Goal: Complete application form: Complete application form

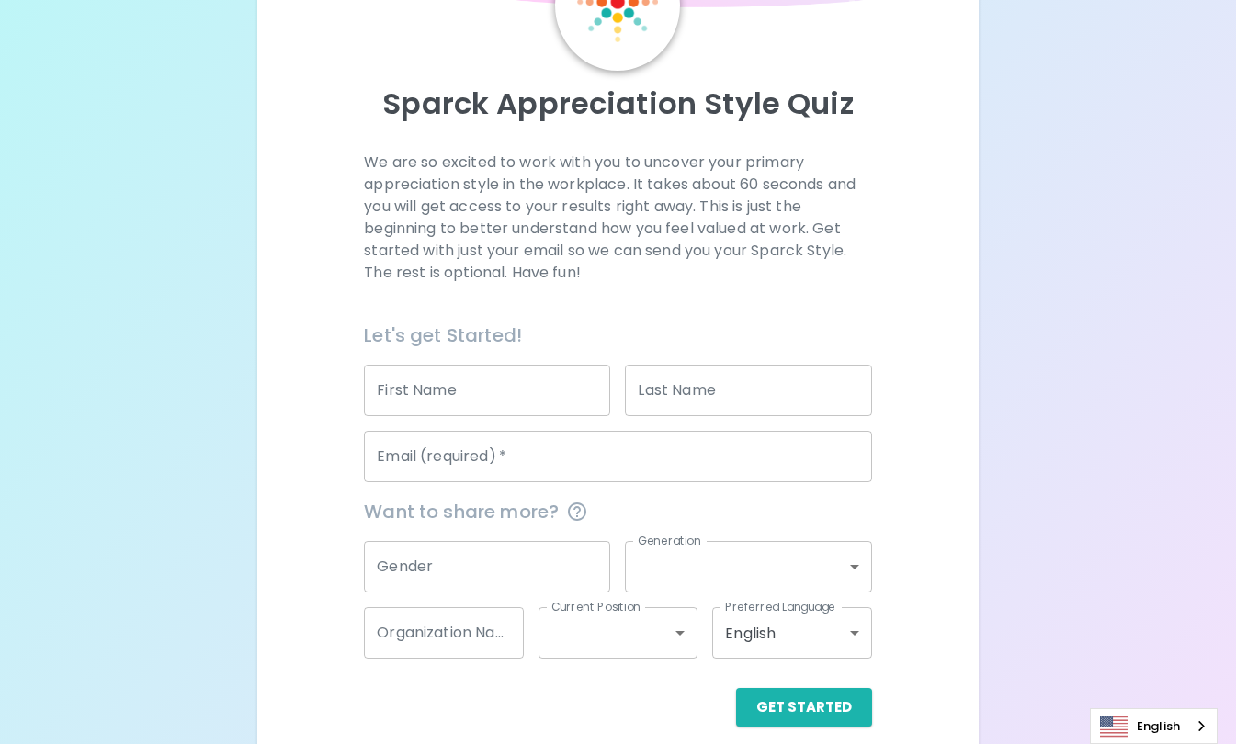
scroll to position [153, 0]
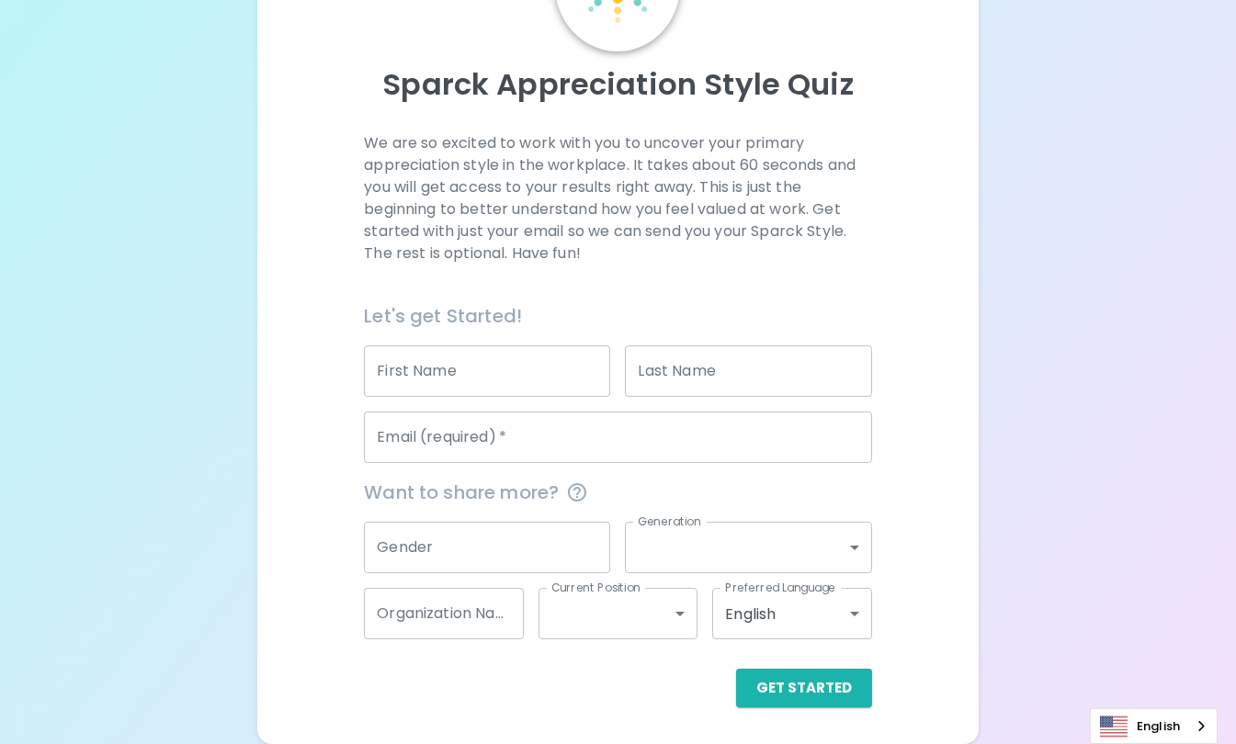
click at [549, 378] on input "First Name" at bounding box center [487, 370] width 246 height 51
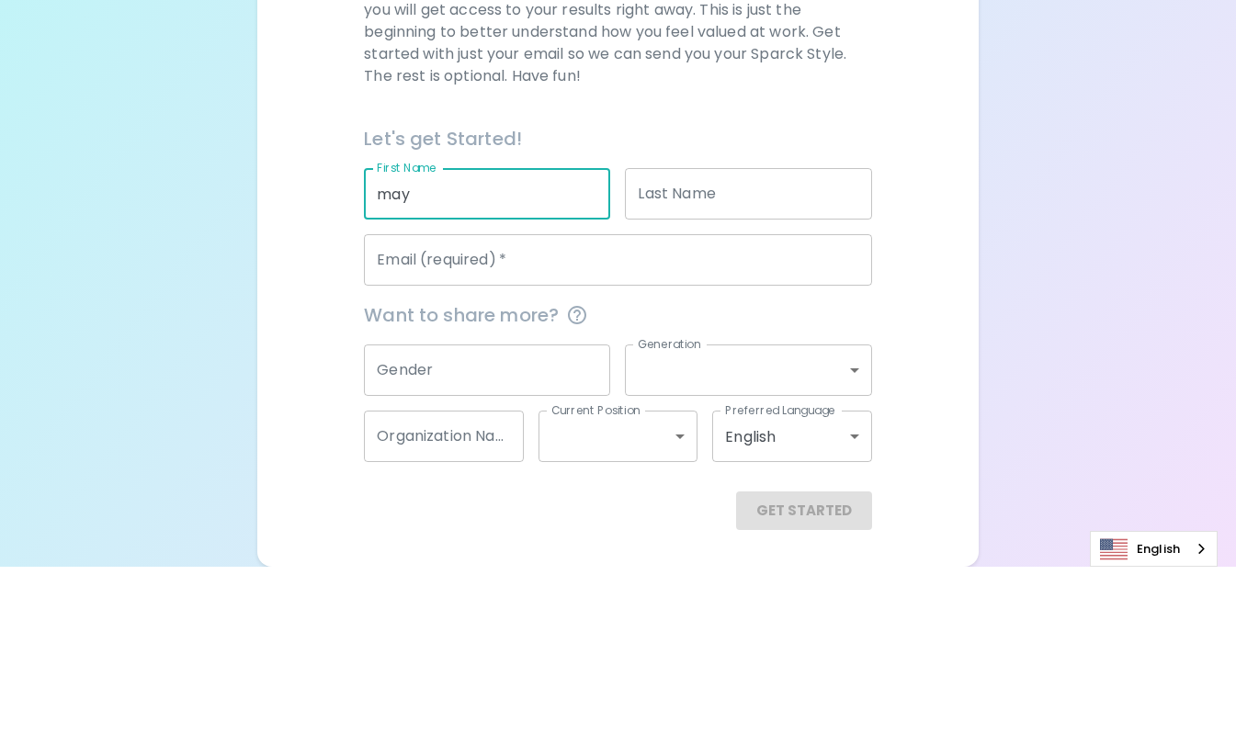
type input "Maya"
type input "[PERSON_NAME]"
type input "[EMAIL_ADDRESS][DOMAIN_NAME]"
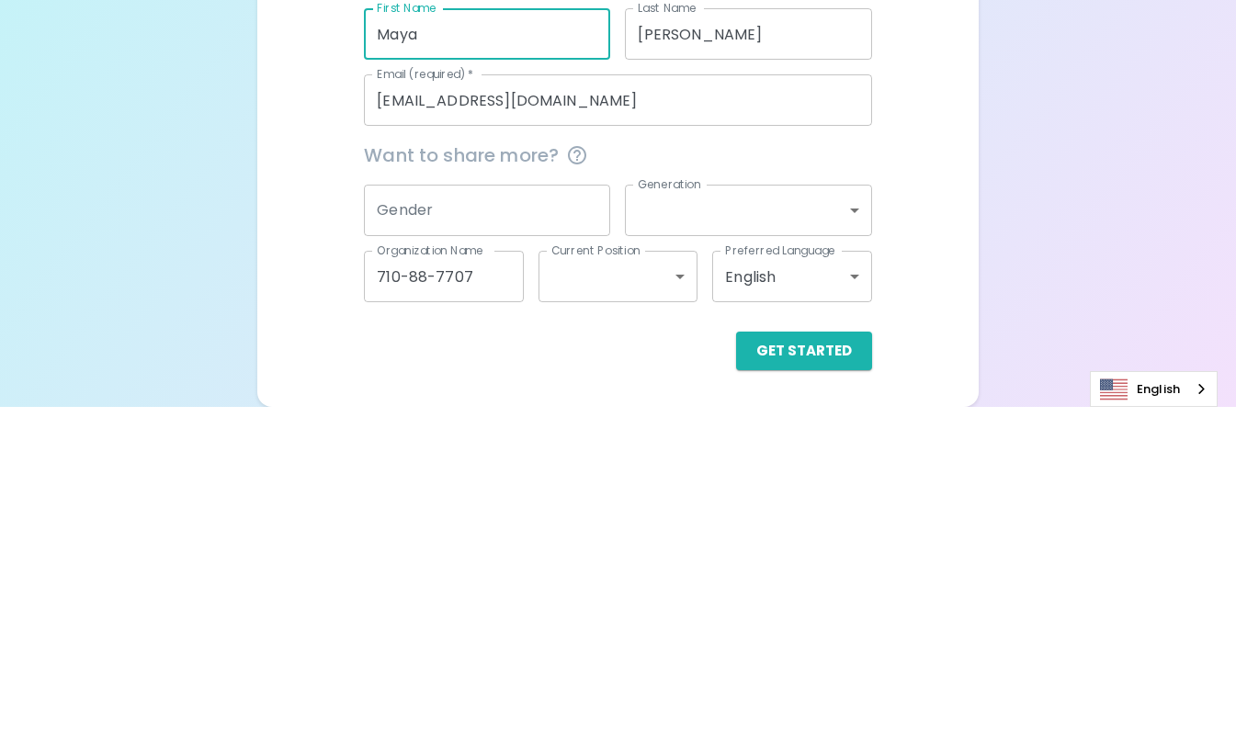
click at [504, 620] on input "710-88-7707" at bounding box center [443, 613] width 159 height 51
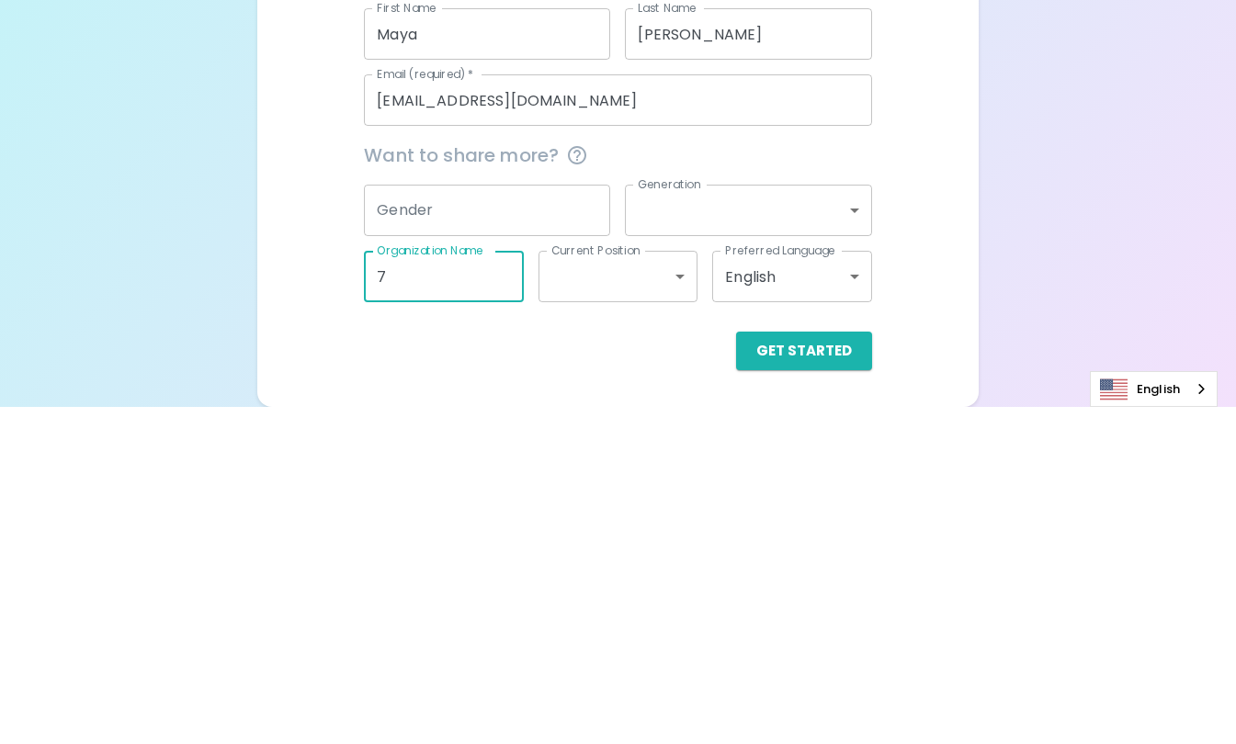
type input "7"
click at [736, 669] on button "Get Started" at bounding box center [804, 688] width 136 height 39
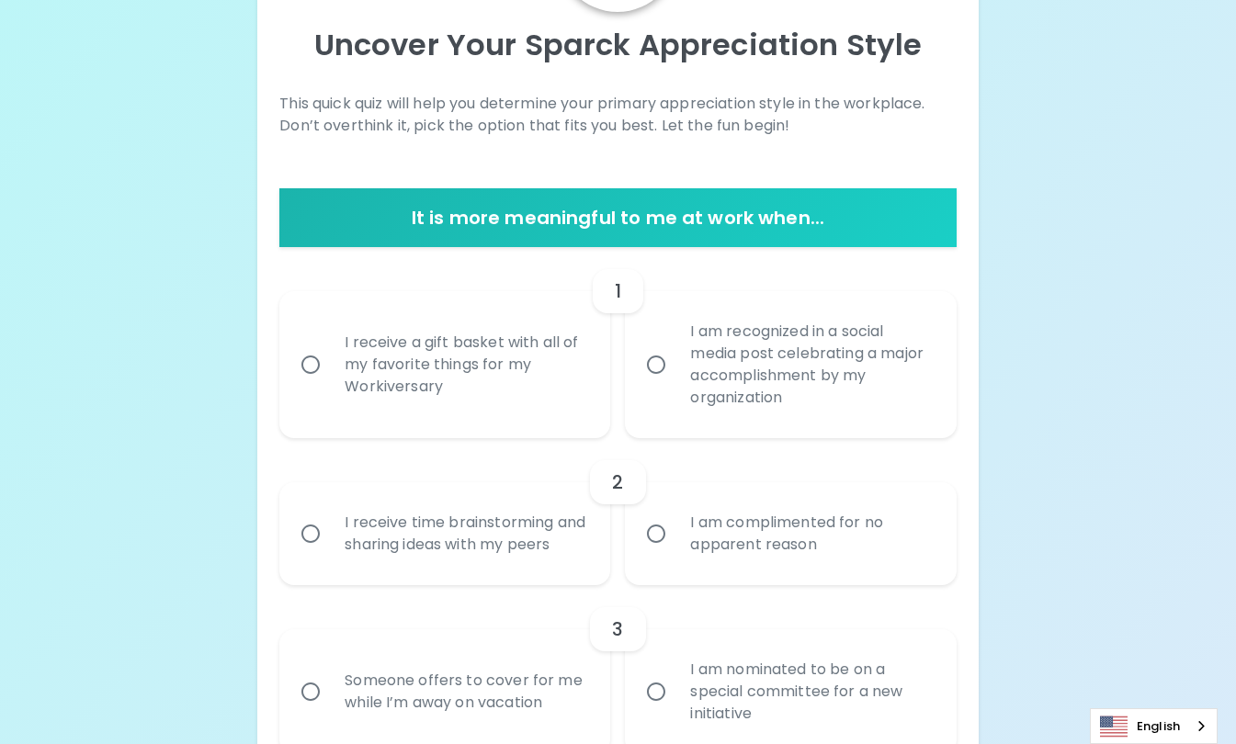
scroll to position [0, 0]
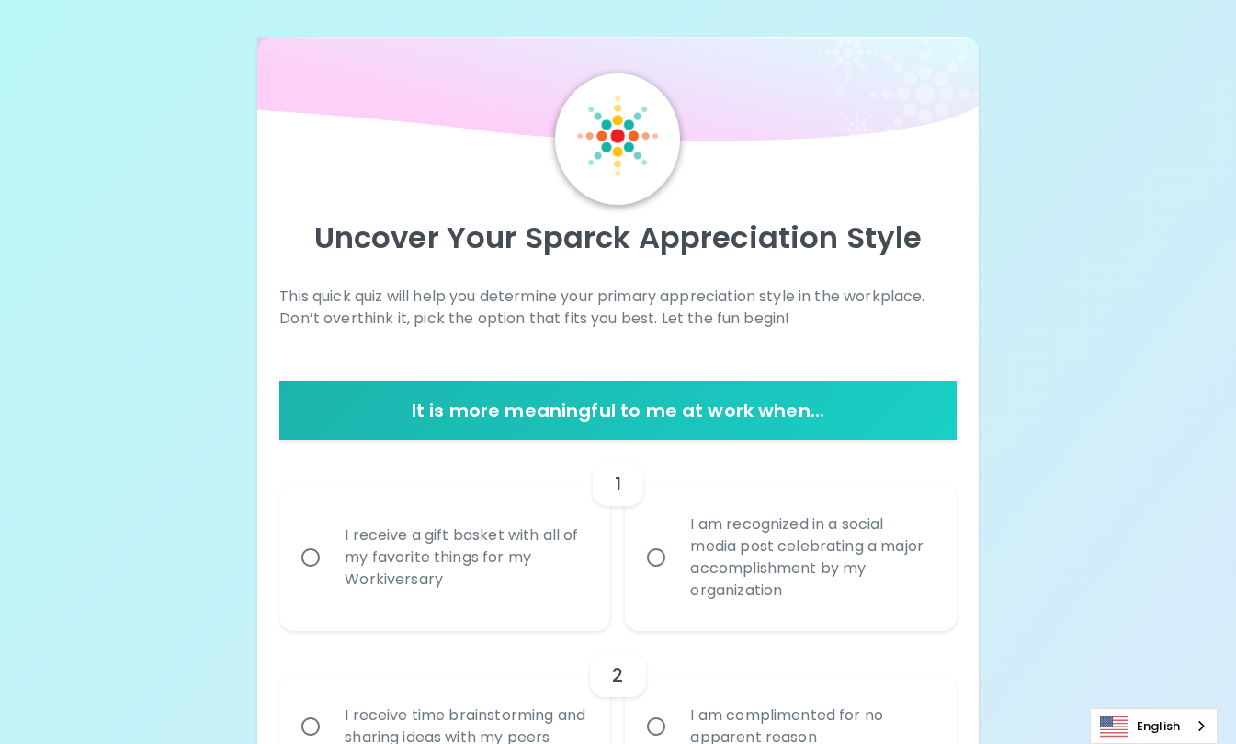
click at [390, 581] on div "I receive a gift basket with all of my favorite things for my Workiversary" at bounding box center [465, 558] width 270 height 110
click at [330, 577] on input "I receive a gift basket with all of my favorite things for my Workiversary" at bounding box center [310, 557] width 39 height 39
radio input "true"
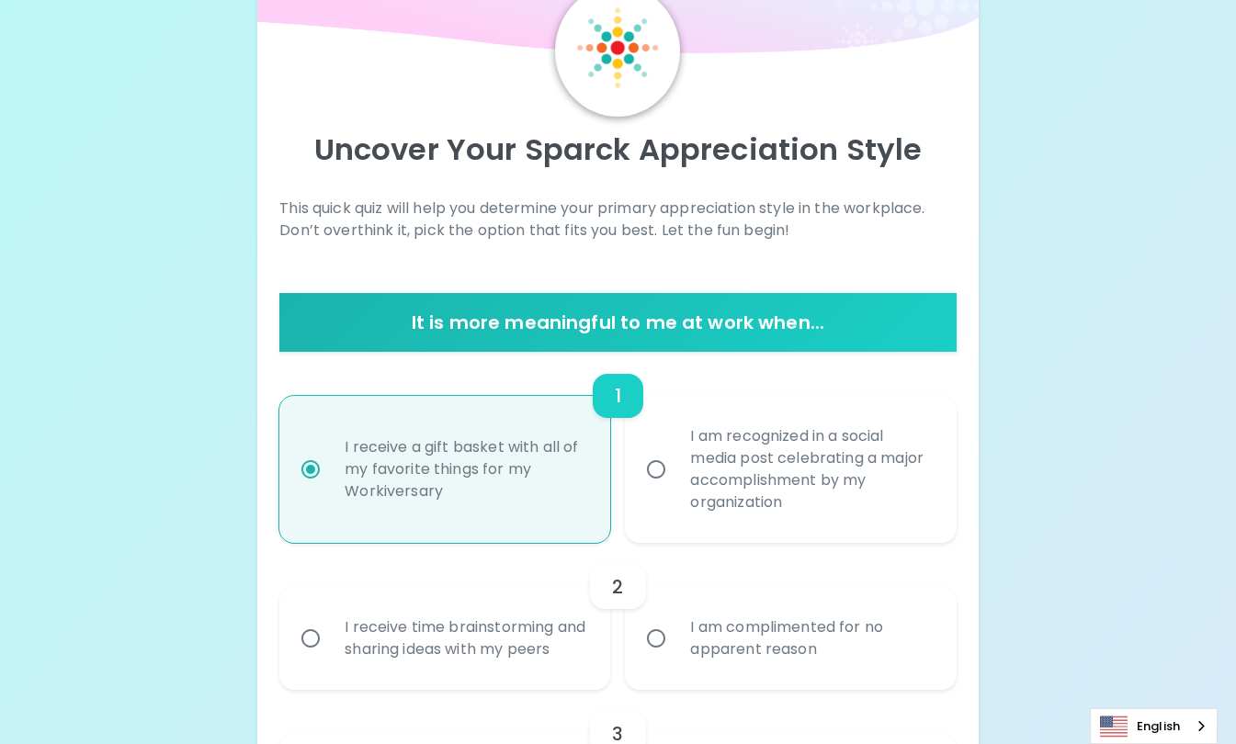
scroll to position [147, 0]
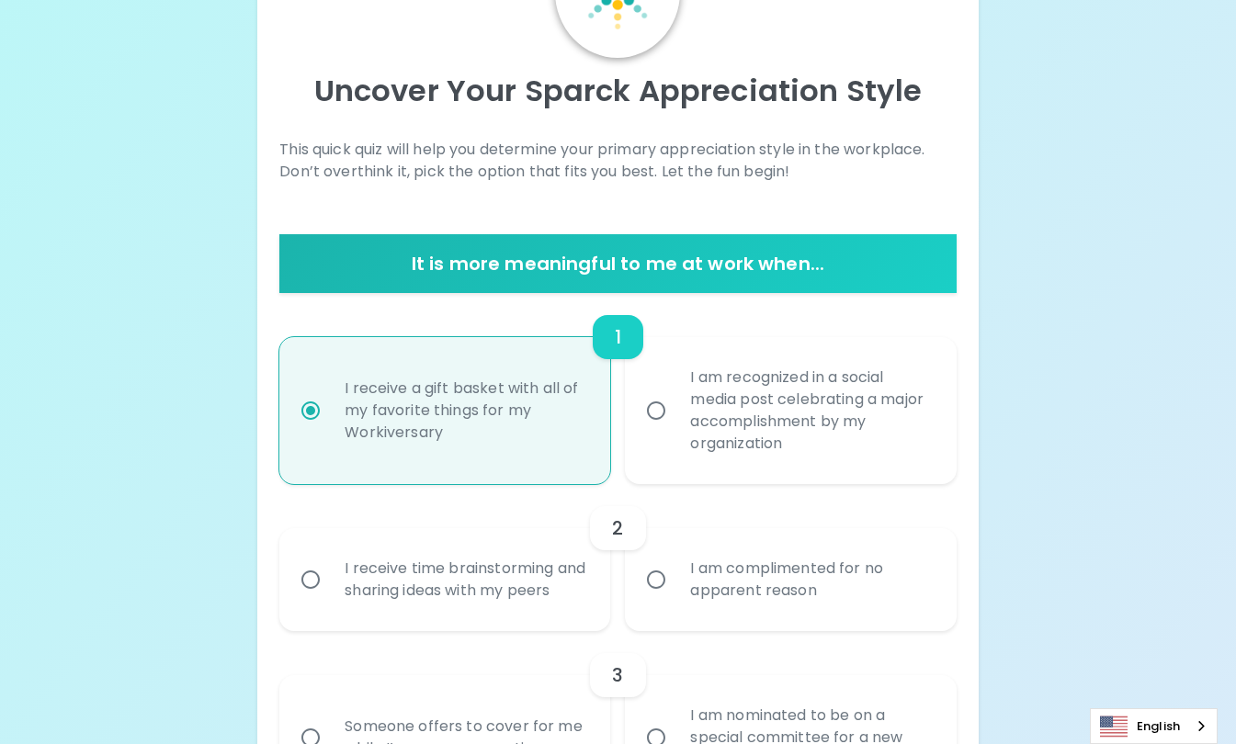
click at [759, 601] on div "I am complimented for no apparent reason" at bounding box center [810, 580] width 270 height 88
click at [675, 599] on input "I am complimented for no apparent reason" at bounding box center [656, 579] width 39 height 39
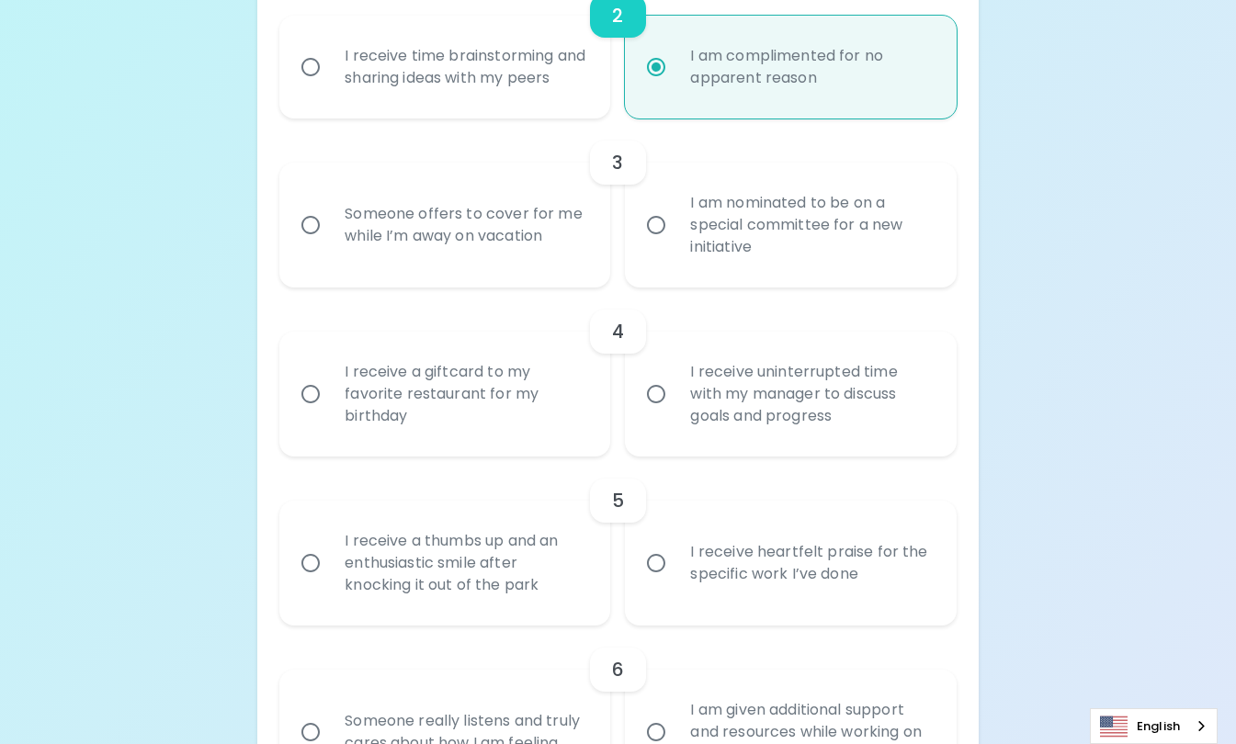
scroll to position [660, 0]
click at [529, 249] on div "Someone offers to cover for me while I’m away on vacation" at bounding box center [465, 225] width 270 height 88
click at [330, 244] on input "Someone offers to cover for me while I’m away on vacation" at bounding box center [310, 225] width 39 height 39
radio input "true"
radio input "false"
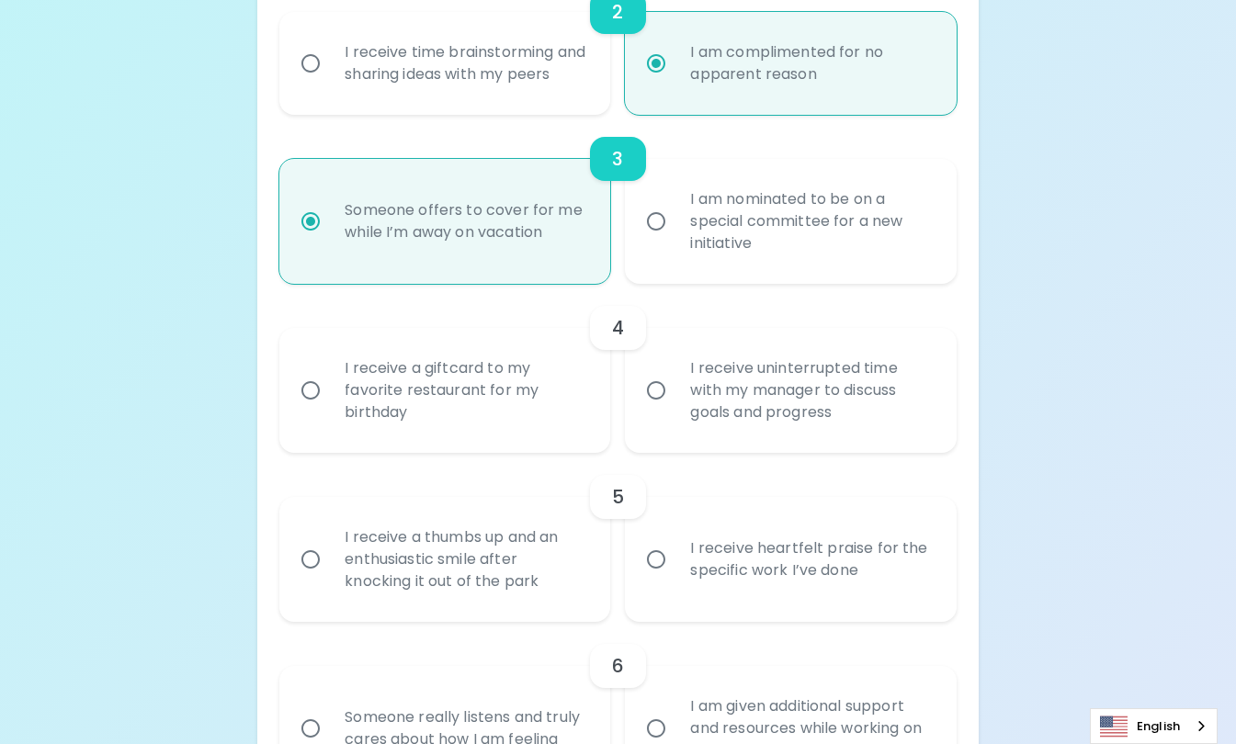
scroll to position [807, 0]
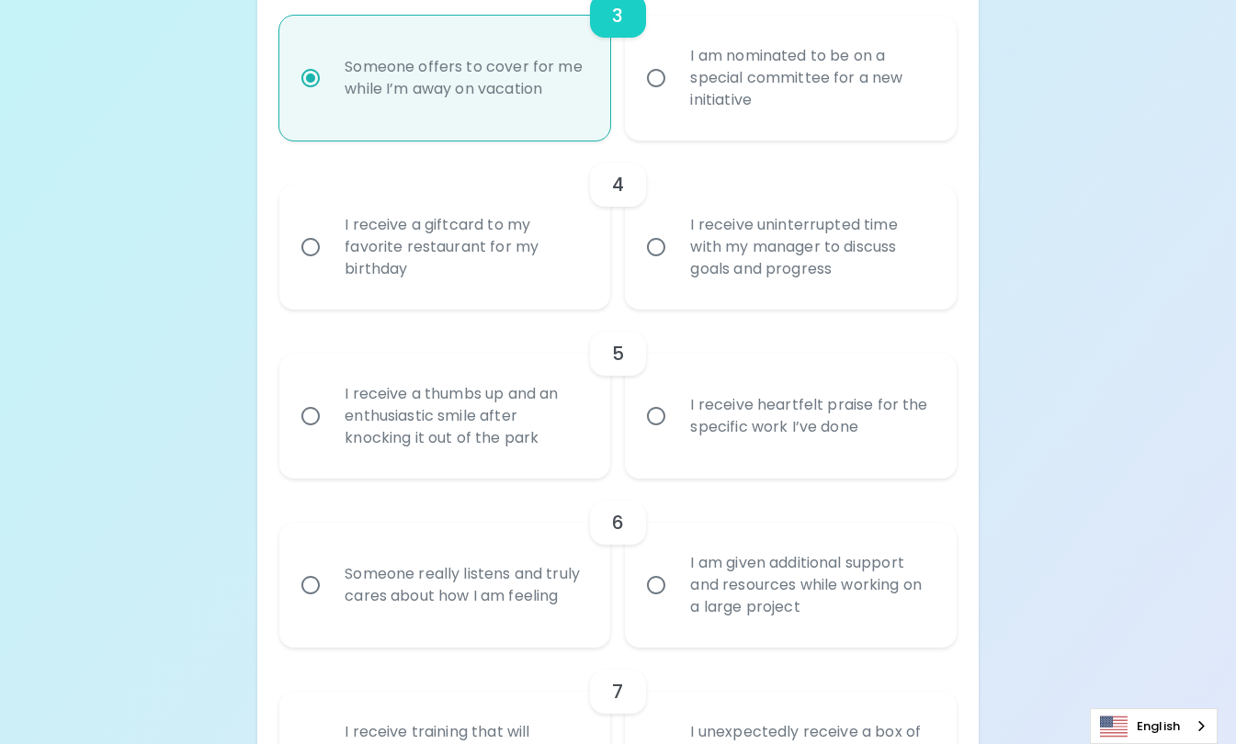
click at [514, 294] on div "I receive a giftcard to my favorite restaurant for my birthday" at bounding box center [465, 247] width 270 height 110
click at [330, 266] on input "I receive a giftcard to my favorite restaurant for my birthday" at bounding box center [310, 247] width 39 height 39
radio input "false"
radio input "true"
radio input "false"
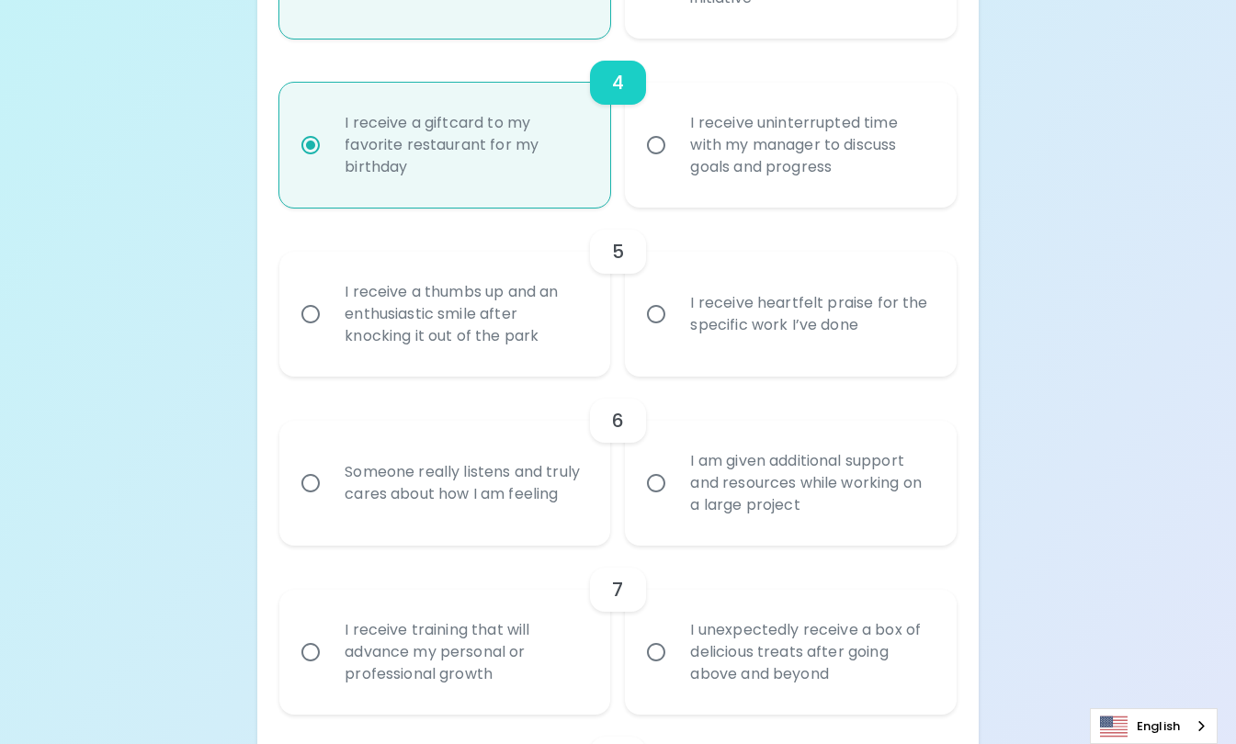
scroll to position [954, 0]
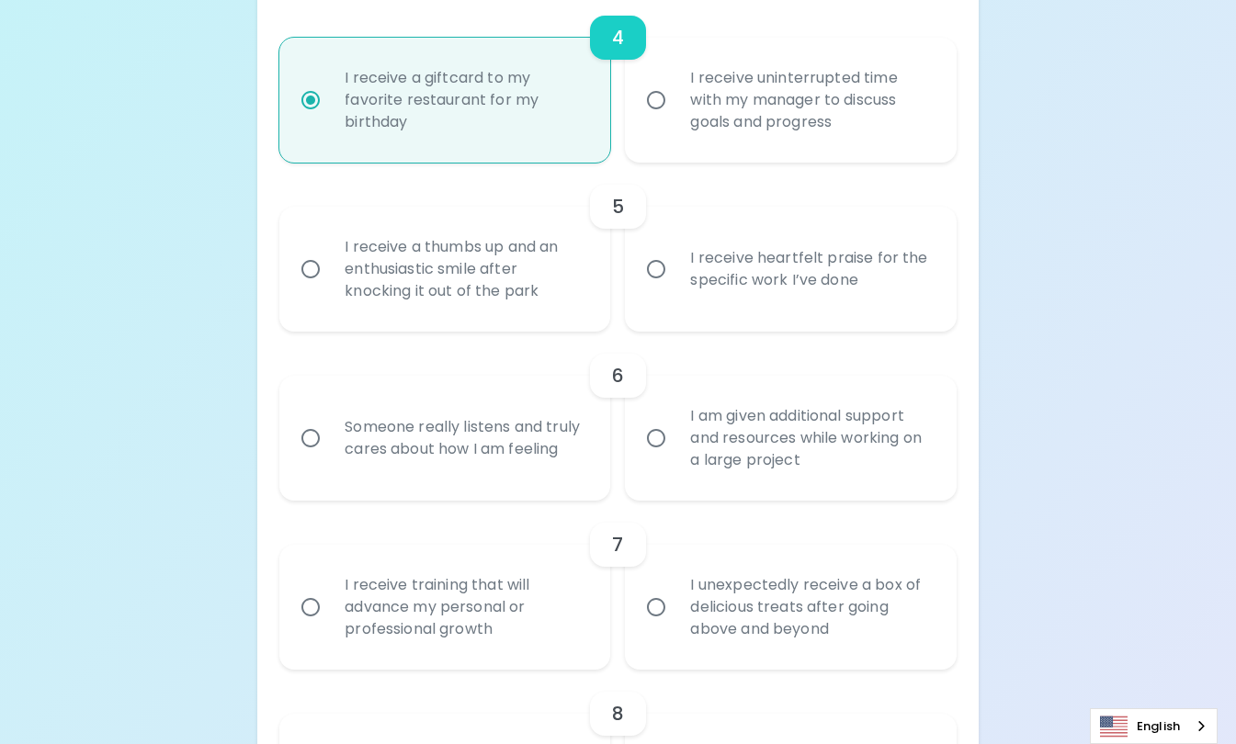
click at [774, 304] on div "I receive heartfelt praise for the specific work I’ve done" at bounding box center [810, 269] width 270 height 88
click at [675, 288] on input "I receive heartfelt praise for the specific work I’ve done" at bounding box center [656, 269] width 39 height 39
radio input "false"
radio input "true"
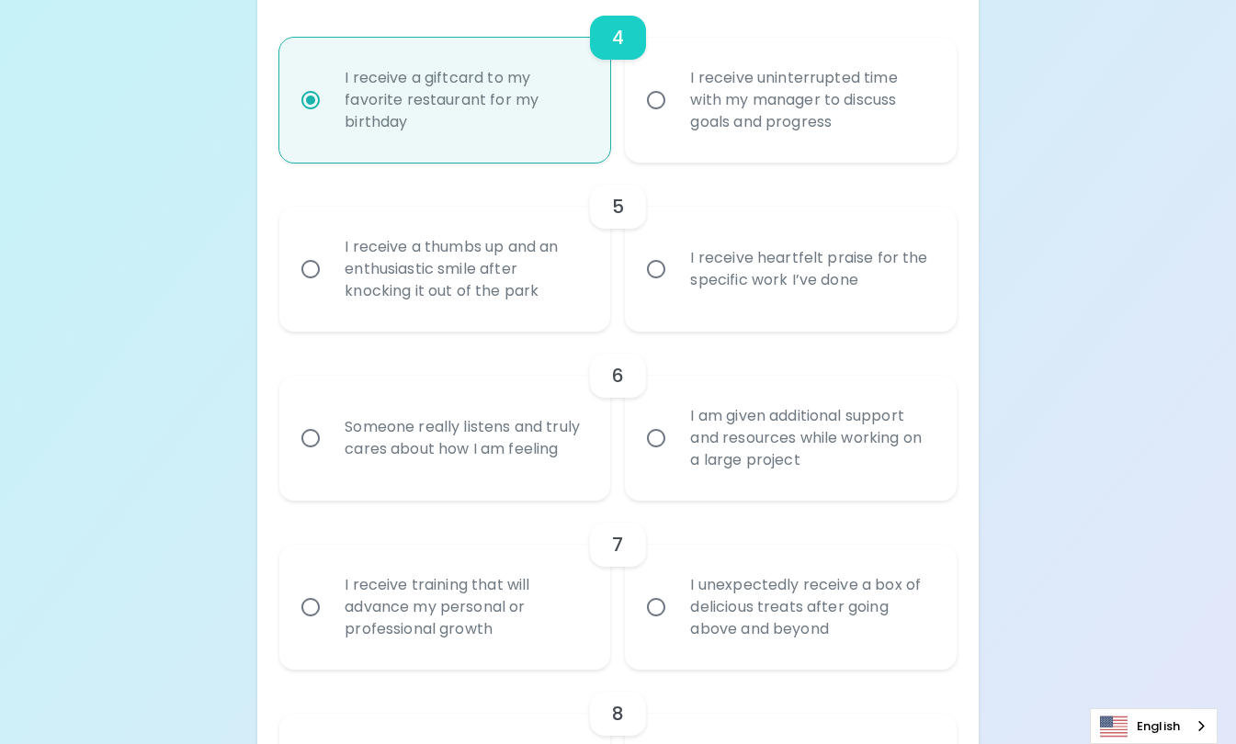
radio input "false"
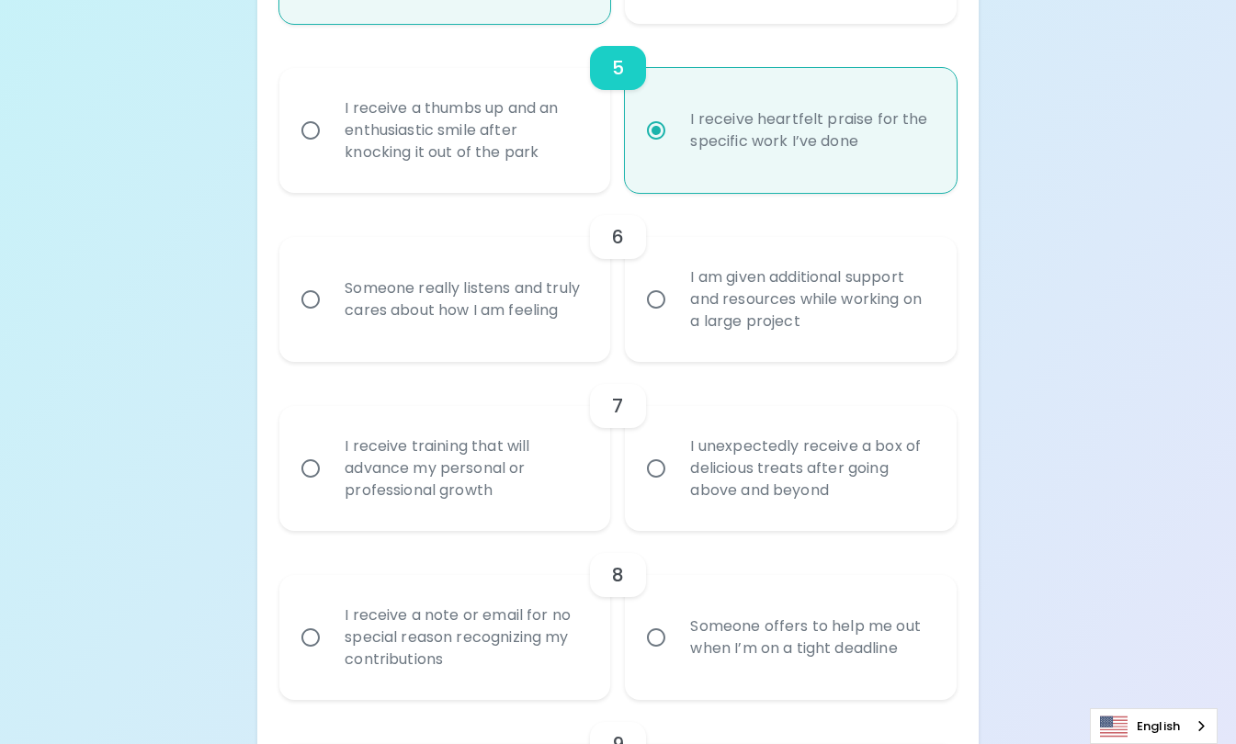
scroll to position [1101, 0]
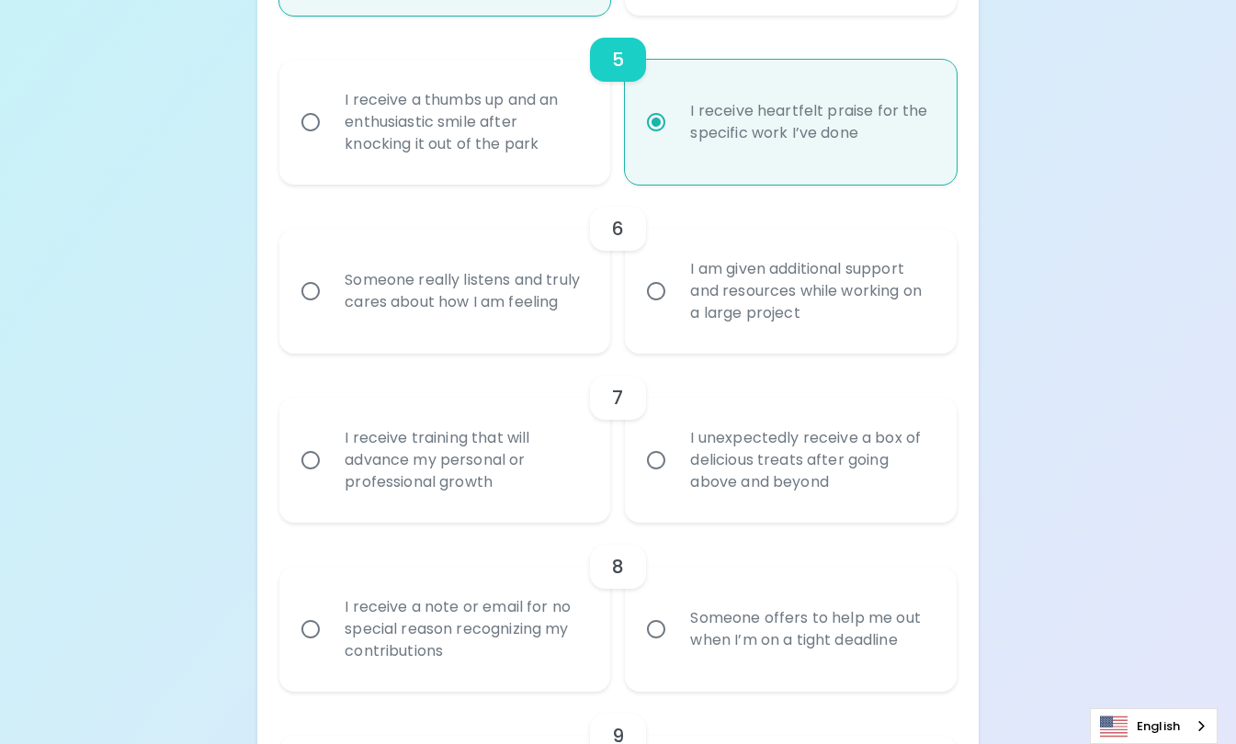
click at [479, 292] on div "Someone really listens and truly cares about how I am feeling" at bounding box center [465, 291] width 270 height 88
click at [330, 292] on input "Someone really listens and truly cares about how I am feeling" at bounding box center [310, 291] width 39 height 39
radio input "false"
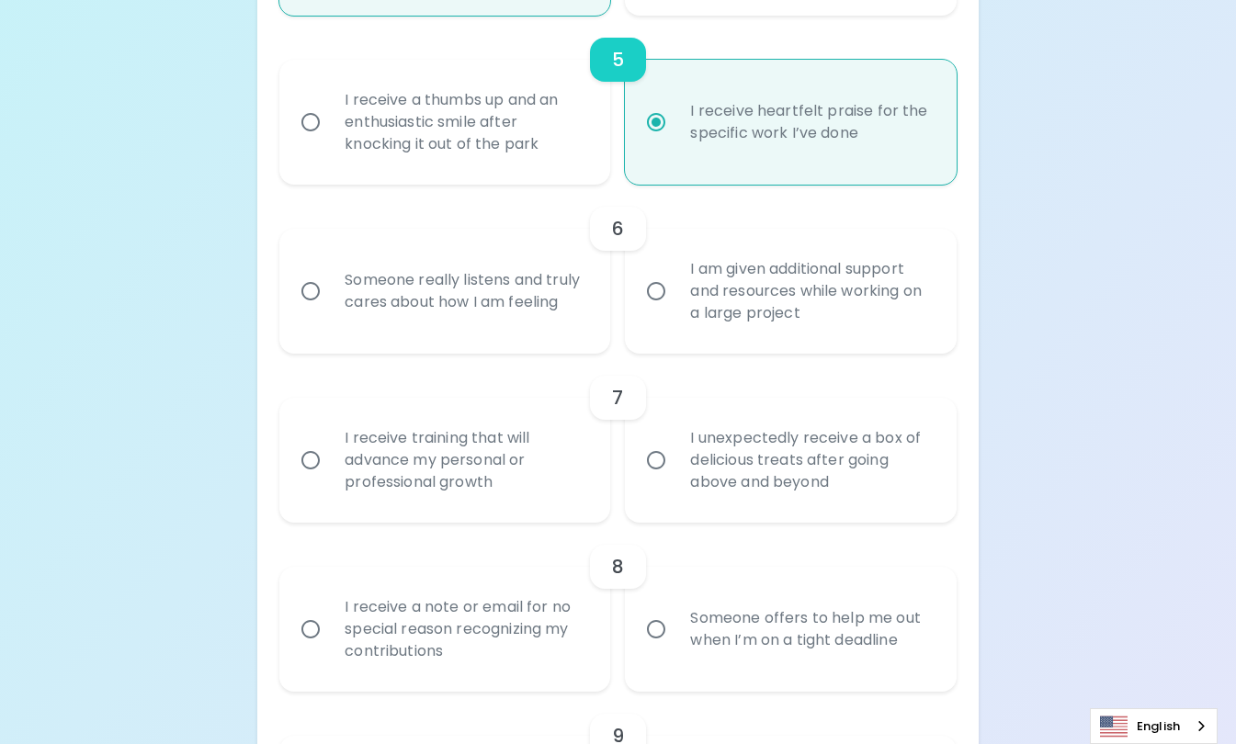
radio input "true"
radio input "false"
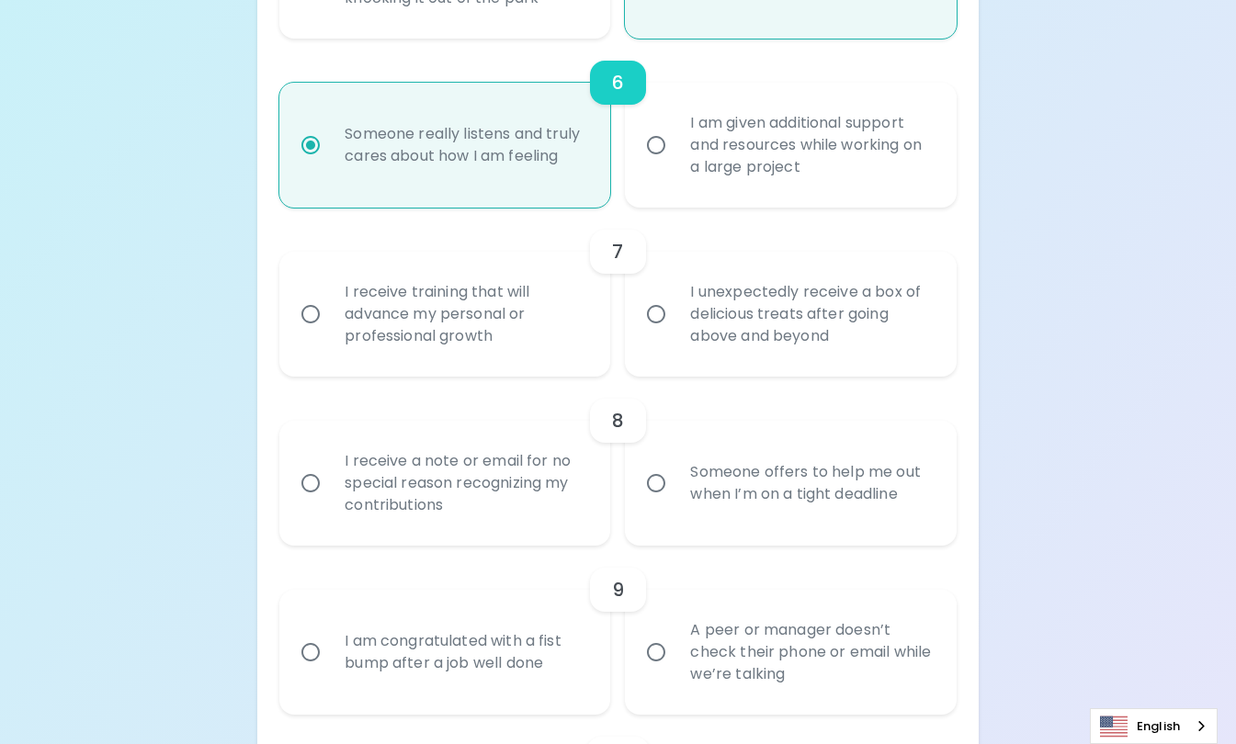
scroll to position [1248, 0]
click at [800, 348] on div "I unexpectedly receive a box of delicious treats after going above and beyond" at bounding box center [810, 313] width 270 height 110
click at [675, 333] on input "I unexpectedly receive a box of delicious treats after going above and beyond" at bounding box center [656, 313] width 39 height 39
radio input "false"
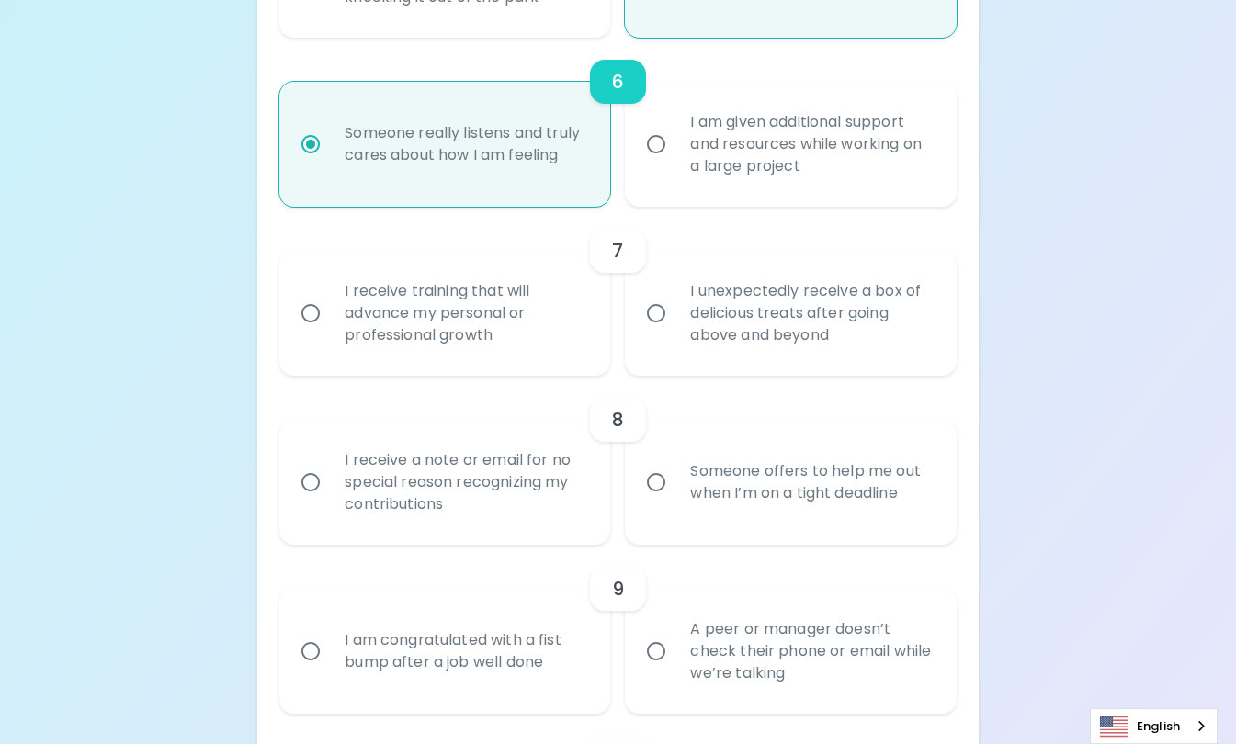
radio input "false"
radio input "true"
radio input "false"
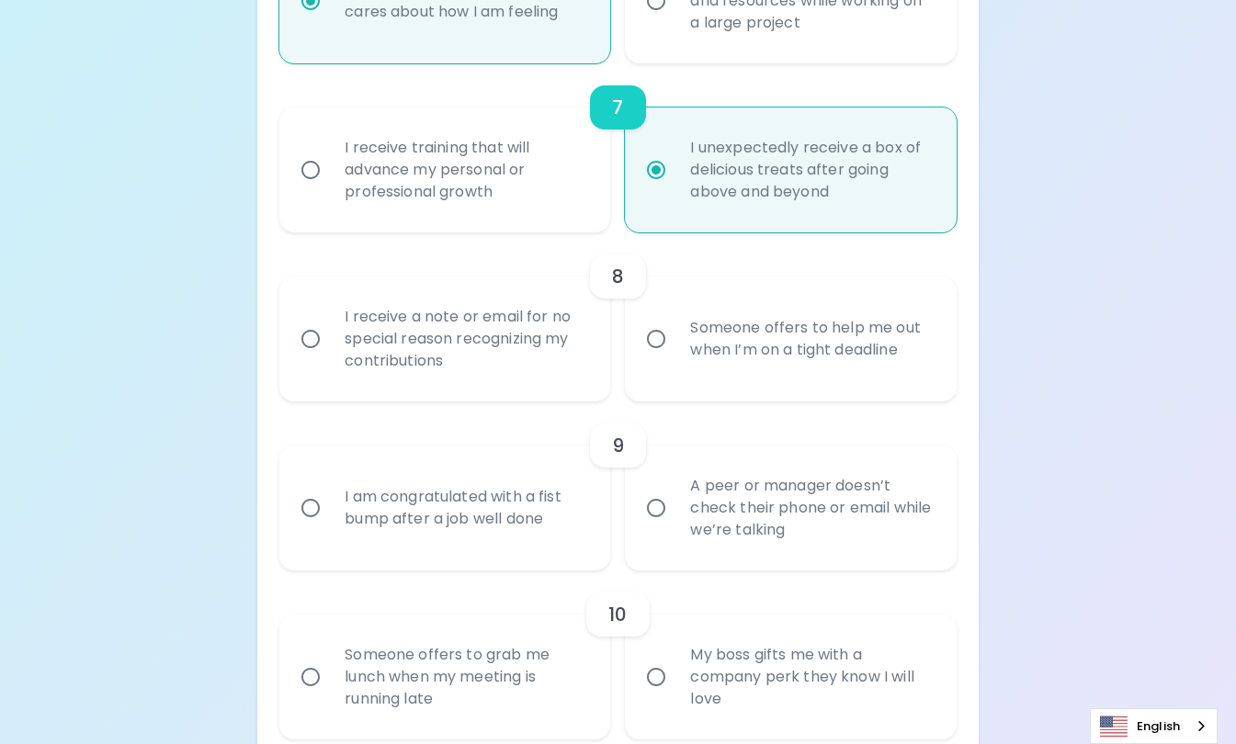
scroll to position [1395, 0]
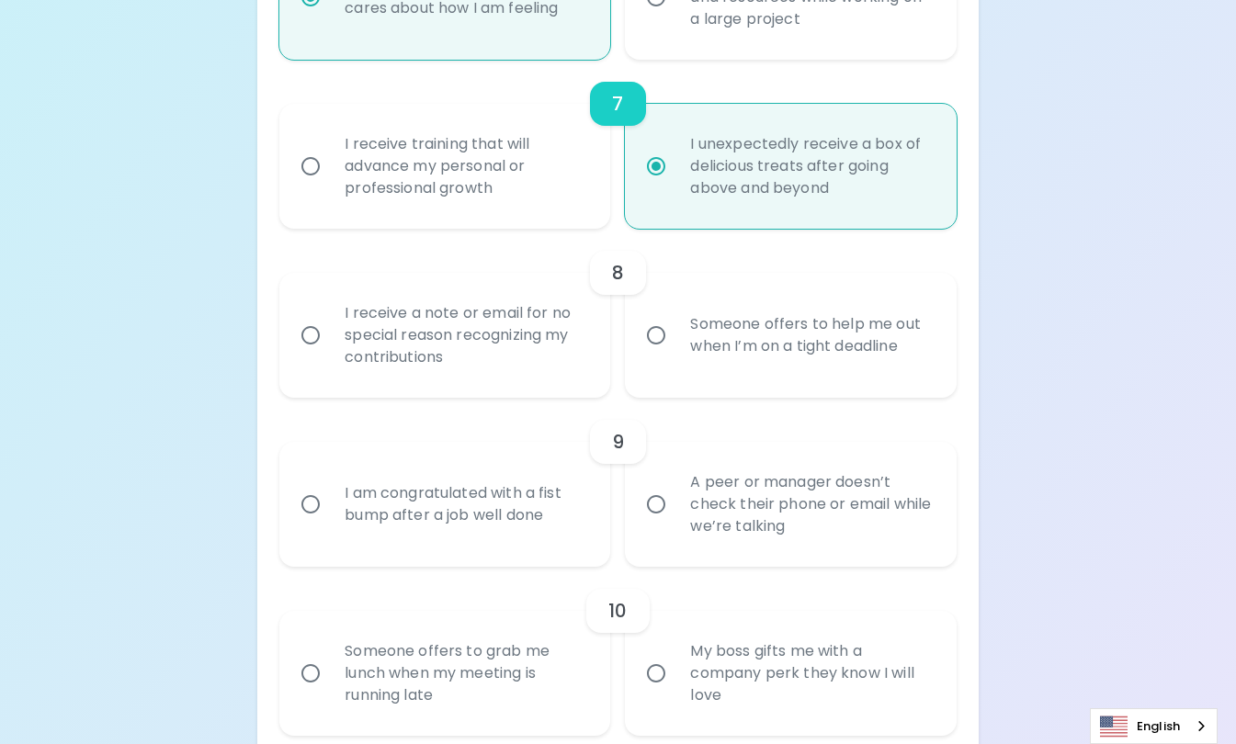
click at [757, 359] on div "Someone offers to help me out when I’m on a tight deadline" at bounding box center [810, 335] width 270 height 88
click at [675, 355] on input "Someone offers to help me out when I’m on a tight deadline" at bounding box center [656, 335] width 39 height 39
radio input "false"
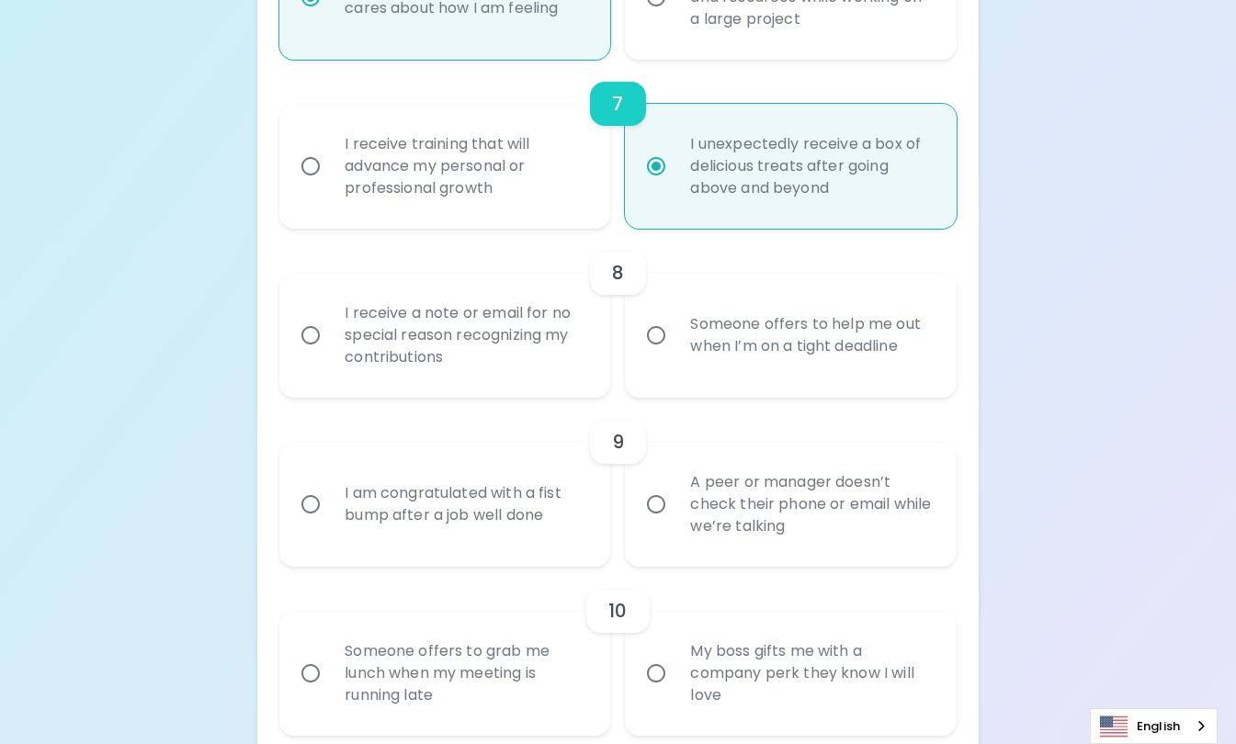
radio input "false"
radio input "true"
radio input "false"
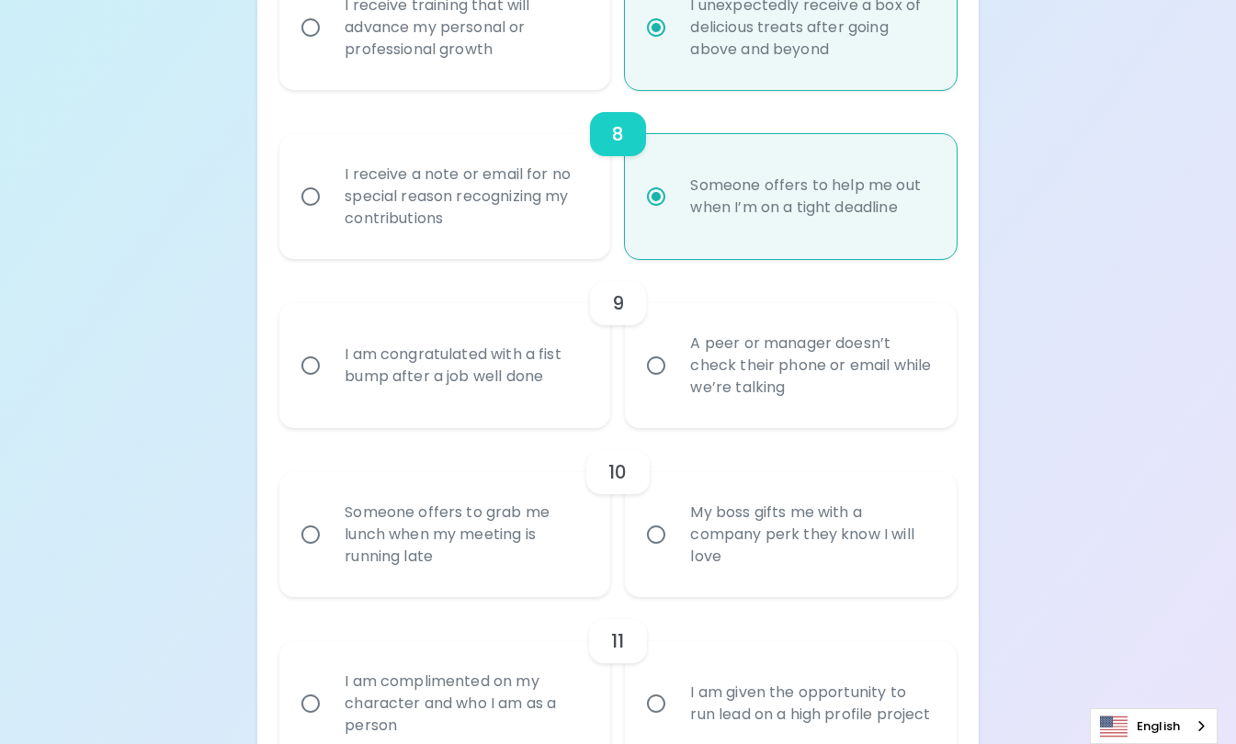
scroll to position [1542, 0]
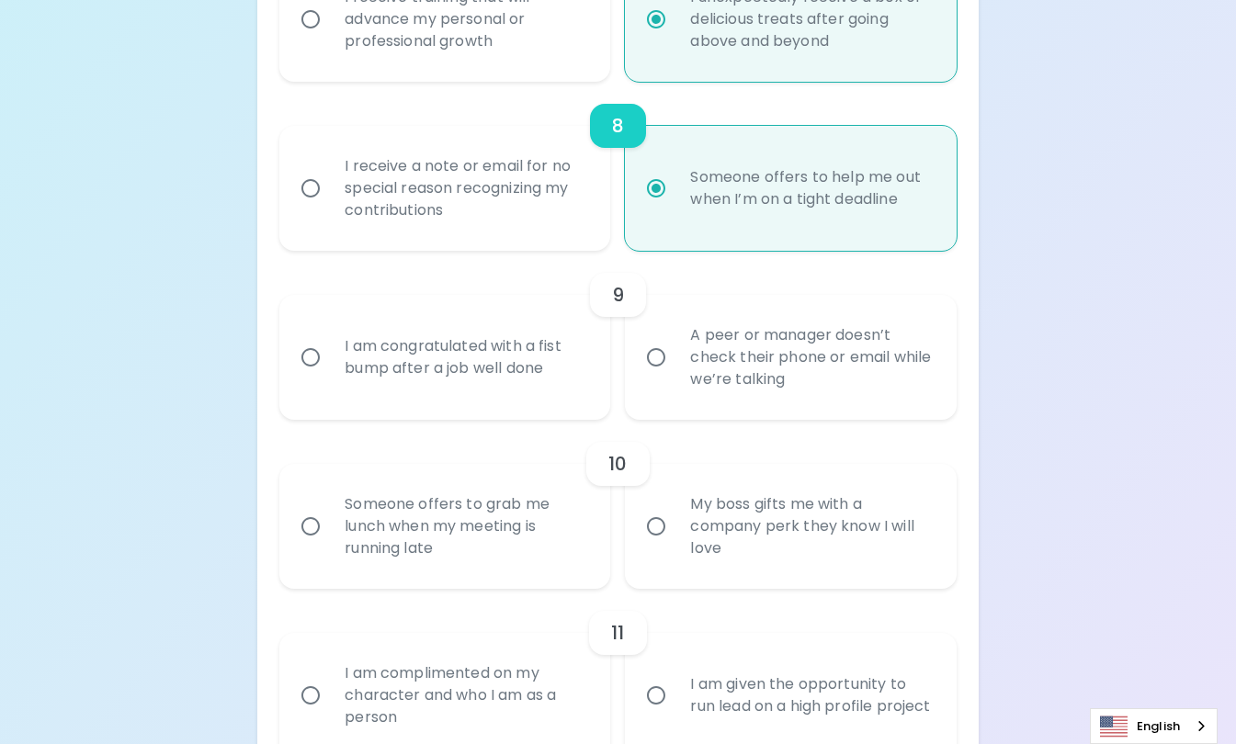
click at [480, 382] on div "I am congratulated with a fist bump after a job well done" at bounding box center [465, 357] width 270 height 88
click at [330, 377] on input "I am congratulated with a fist bump after a job well done" at bounding box center [310, 357] width 39 height 39
radio input "false"
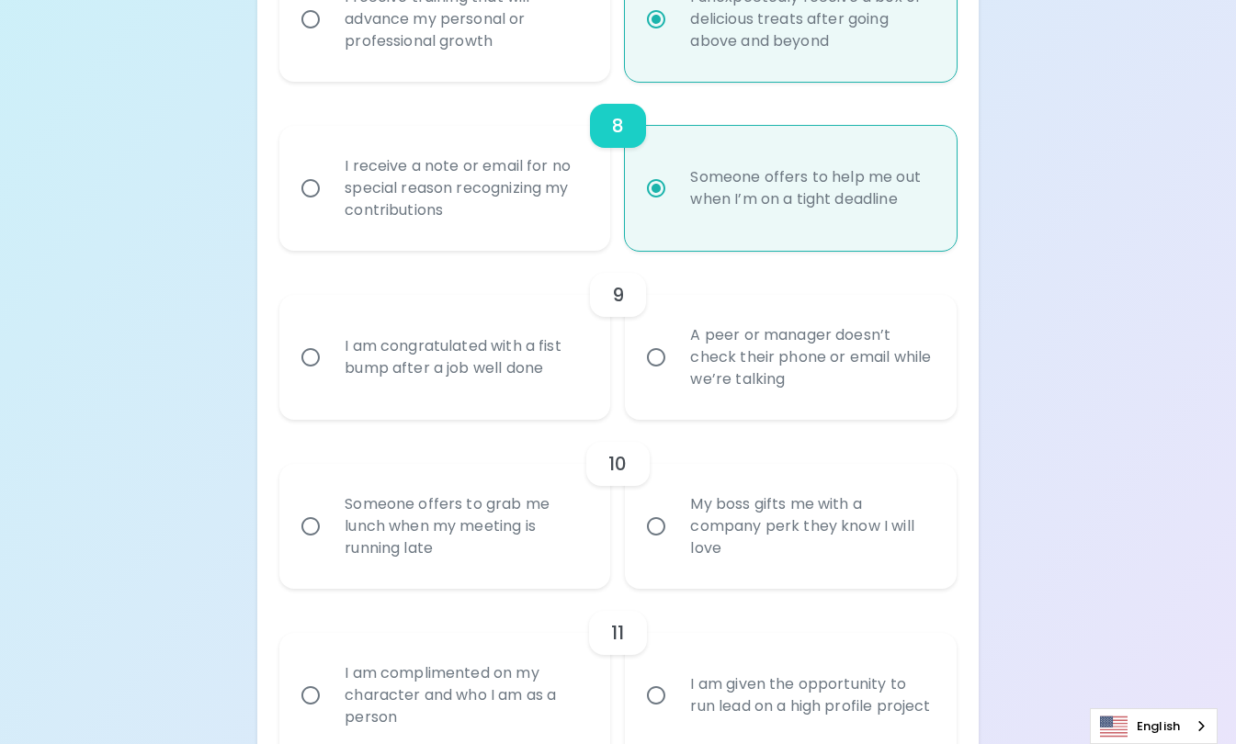
radio input "false"
radio input "true"
radio input "false"
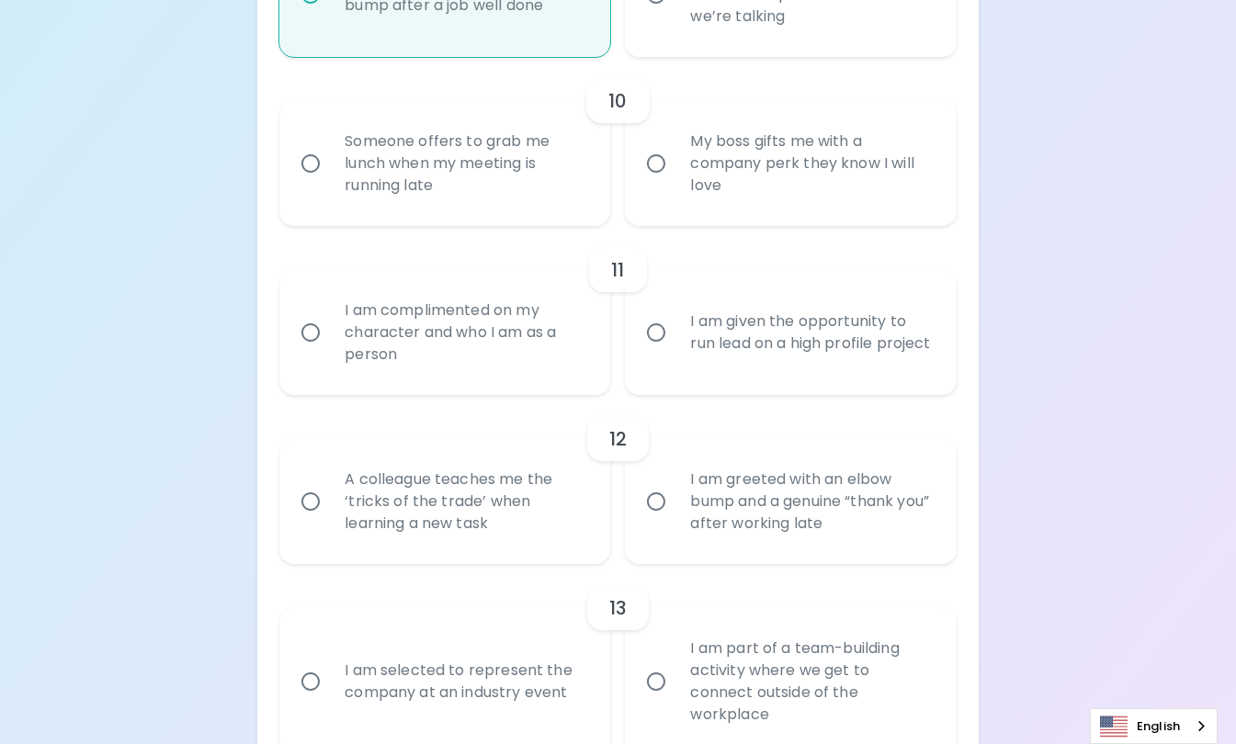
scroll to position [1907, 0]
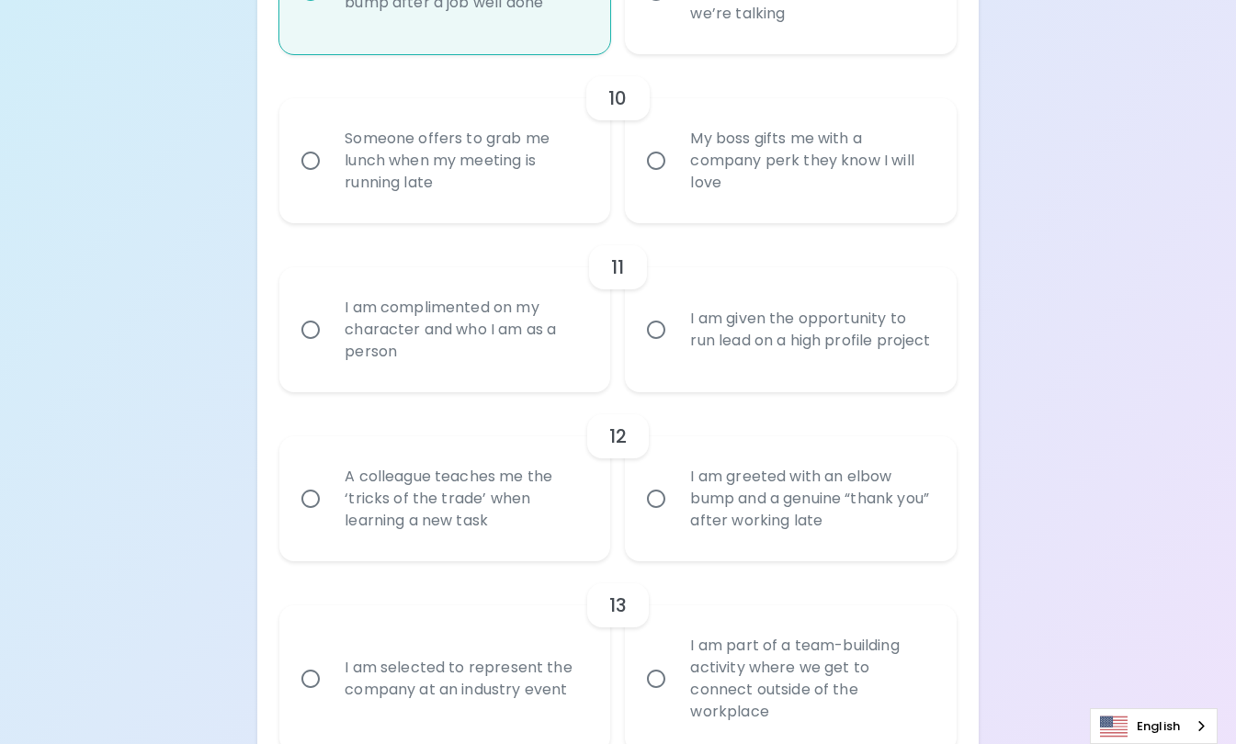
click at [725, 199] on div "My boss gifts me with a company perk they know I will love" at bounding box center [810, 161] width 270 height 110
click at [675, 180] on input "My boss gifts me with a company perk they know I will love" at bounding box center [656, 160] width 39 height 39
radio input "false"
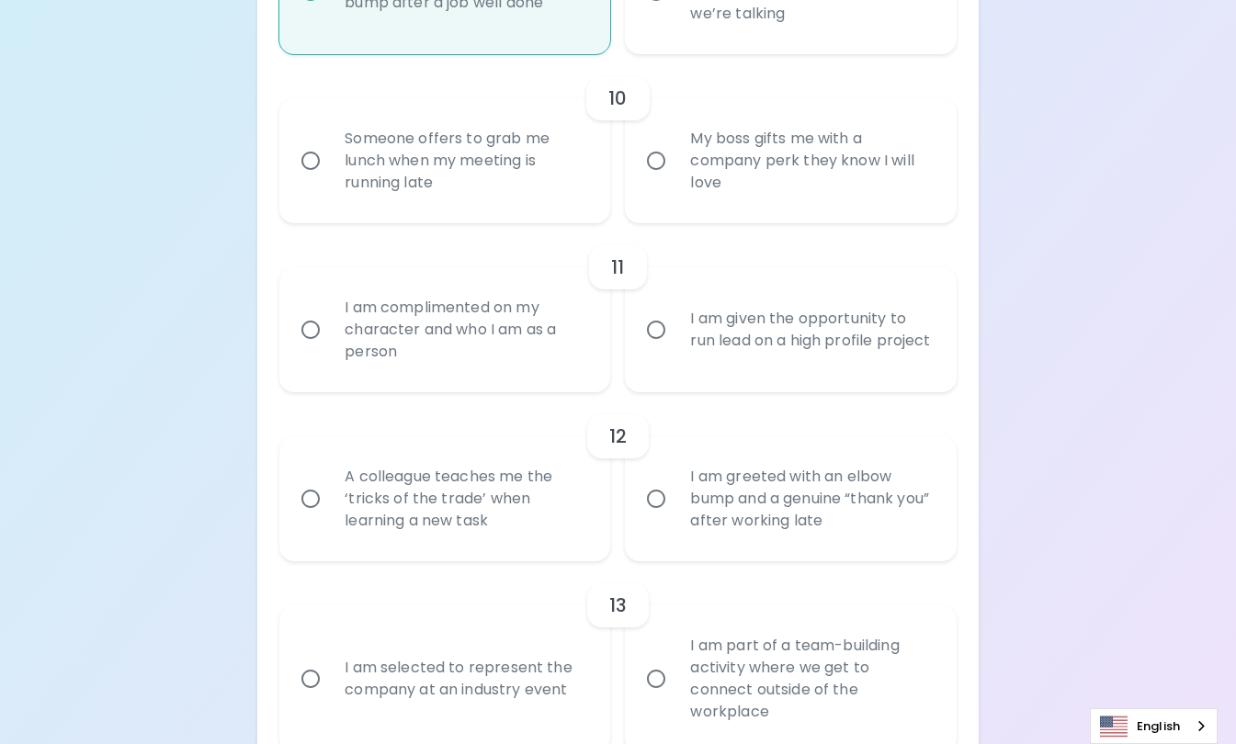
radio input "false"
radio input "true"
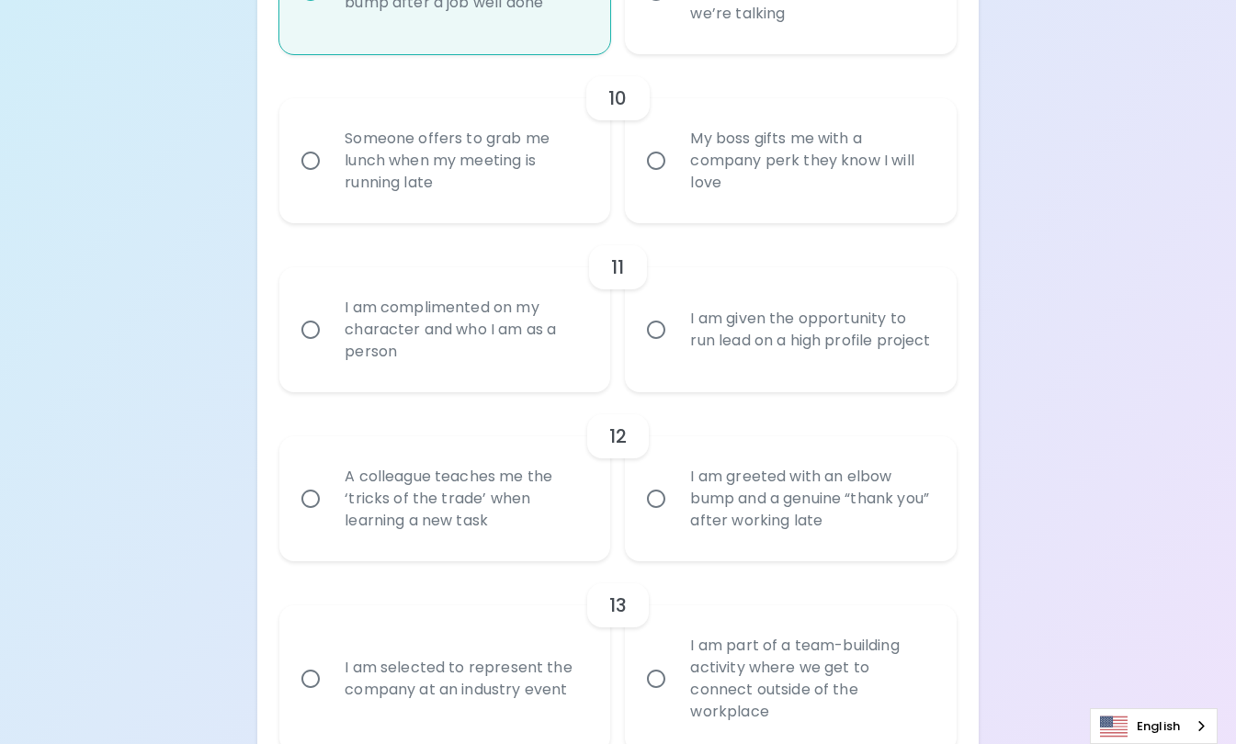
radio input "false"
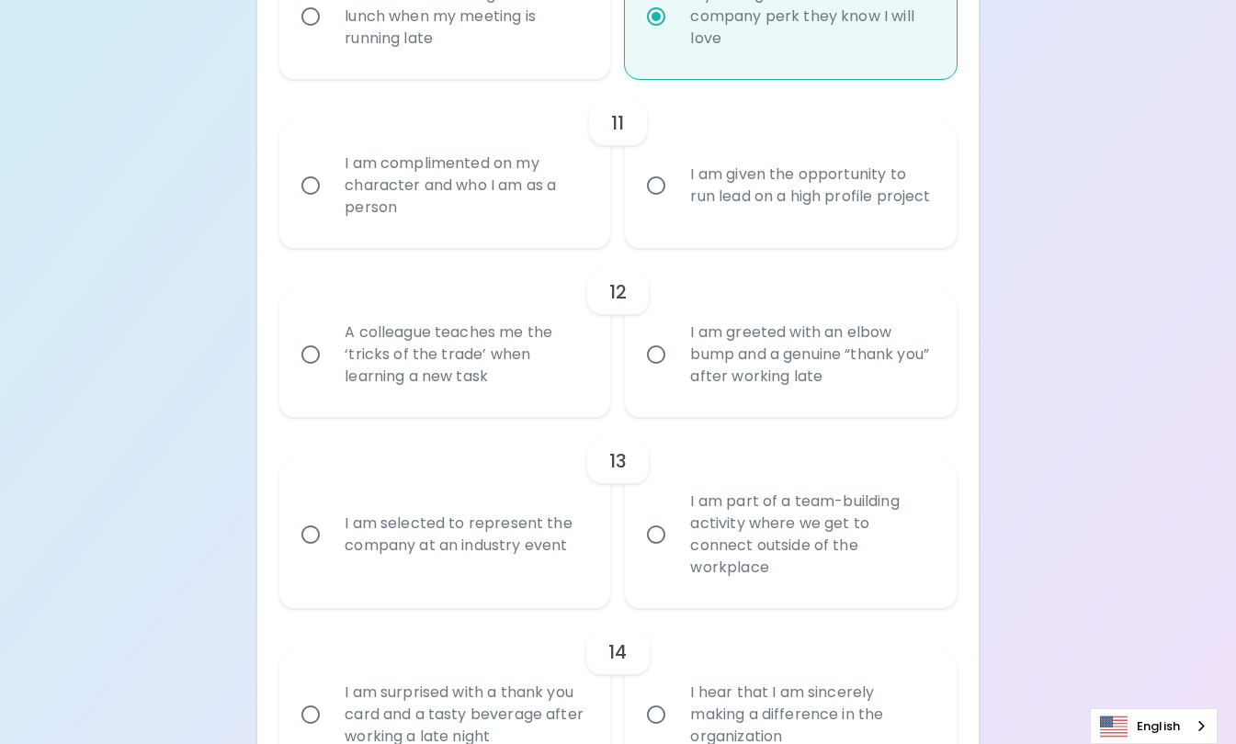
scroll to position [2054, 0]
click at [506, 222] on div "I am complimented on my character and who I am as a person" at bounding box center [465, 183] width 270 height 110
click at [330, 202] on input "I am complimented on my character and who I am as a person" at bounding box center [310, 183] width 39 height 39
radio input "false"
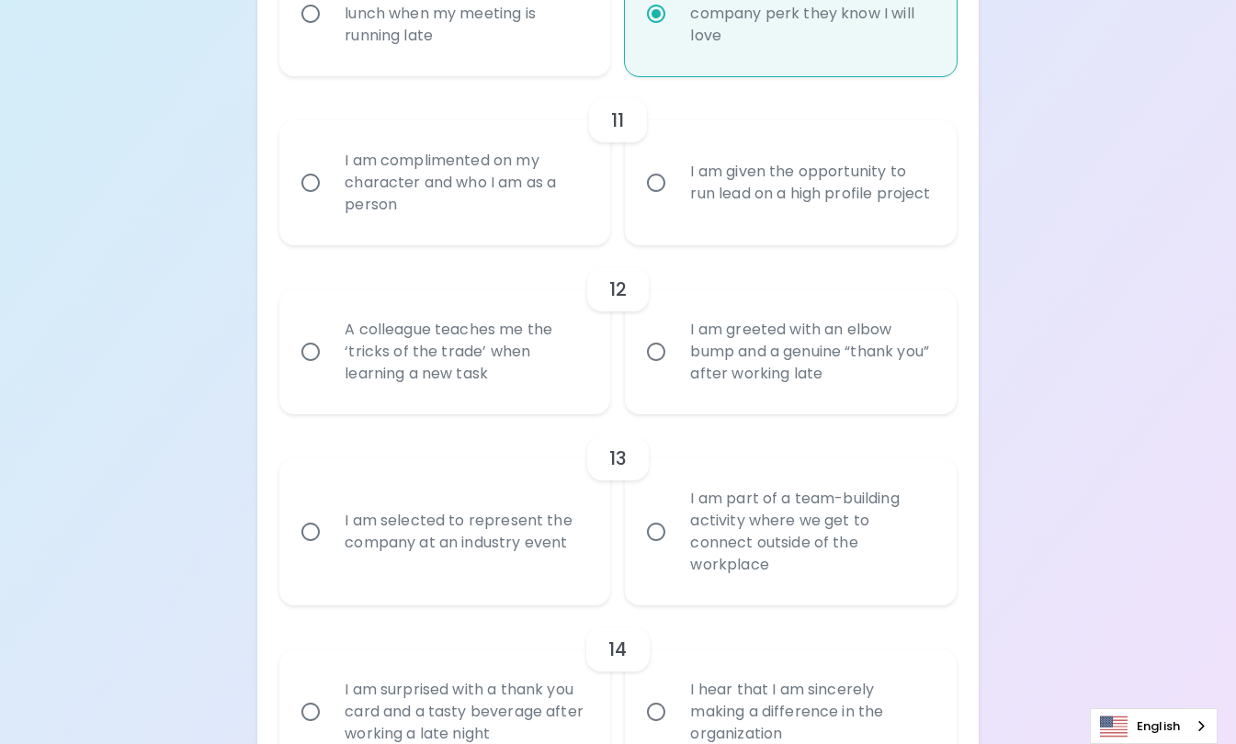
radio input "false"
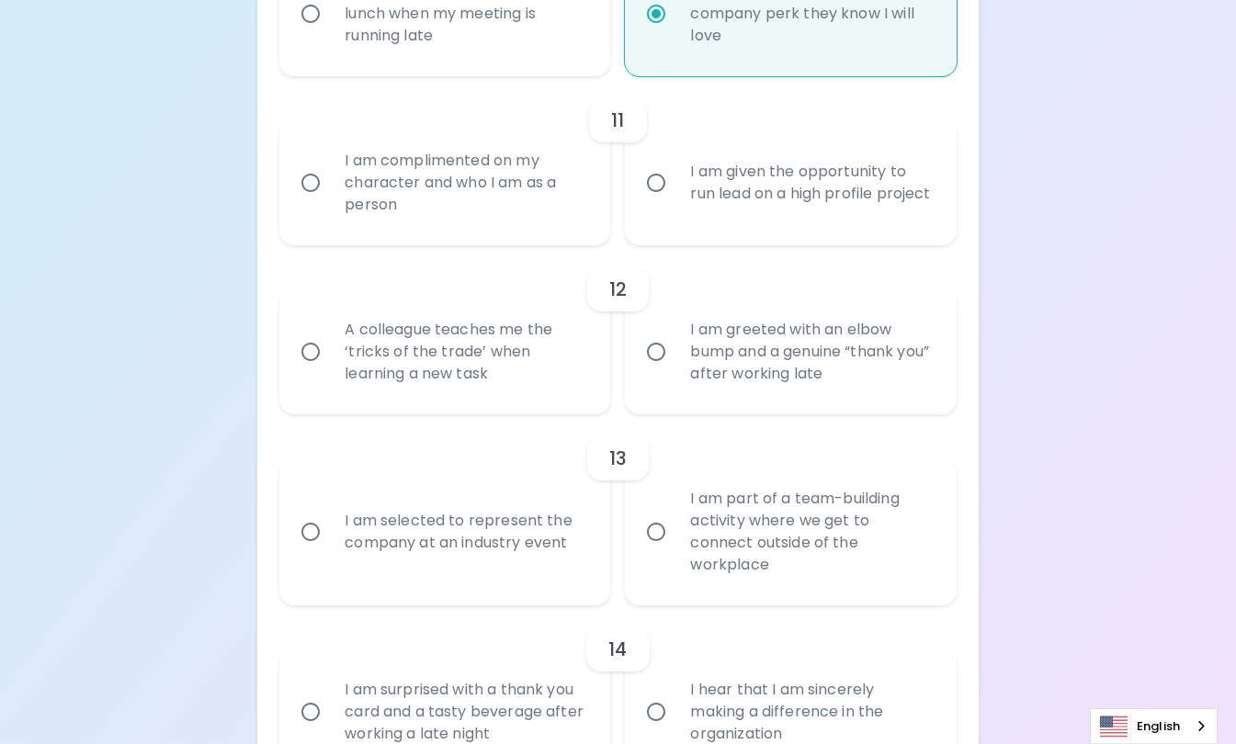
radio input "false"
radio input "true"
radio input "false"
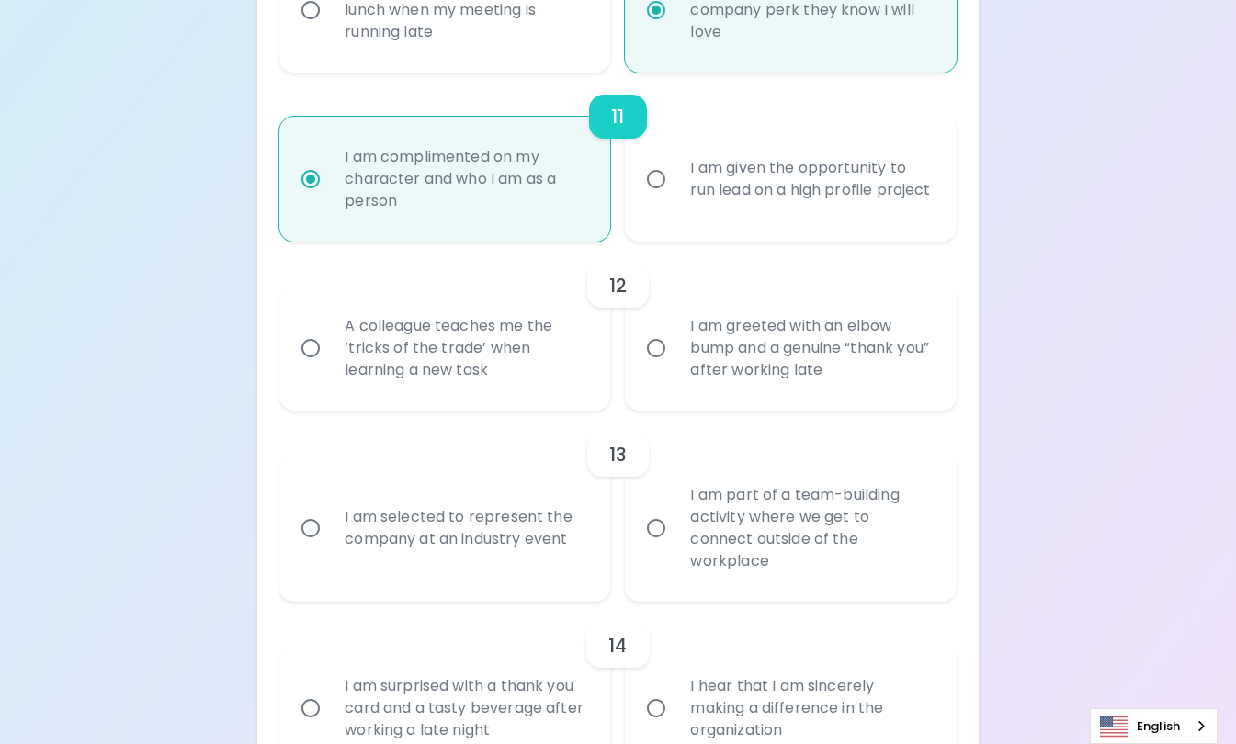
scroll to position [2201, 0]
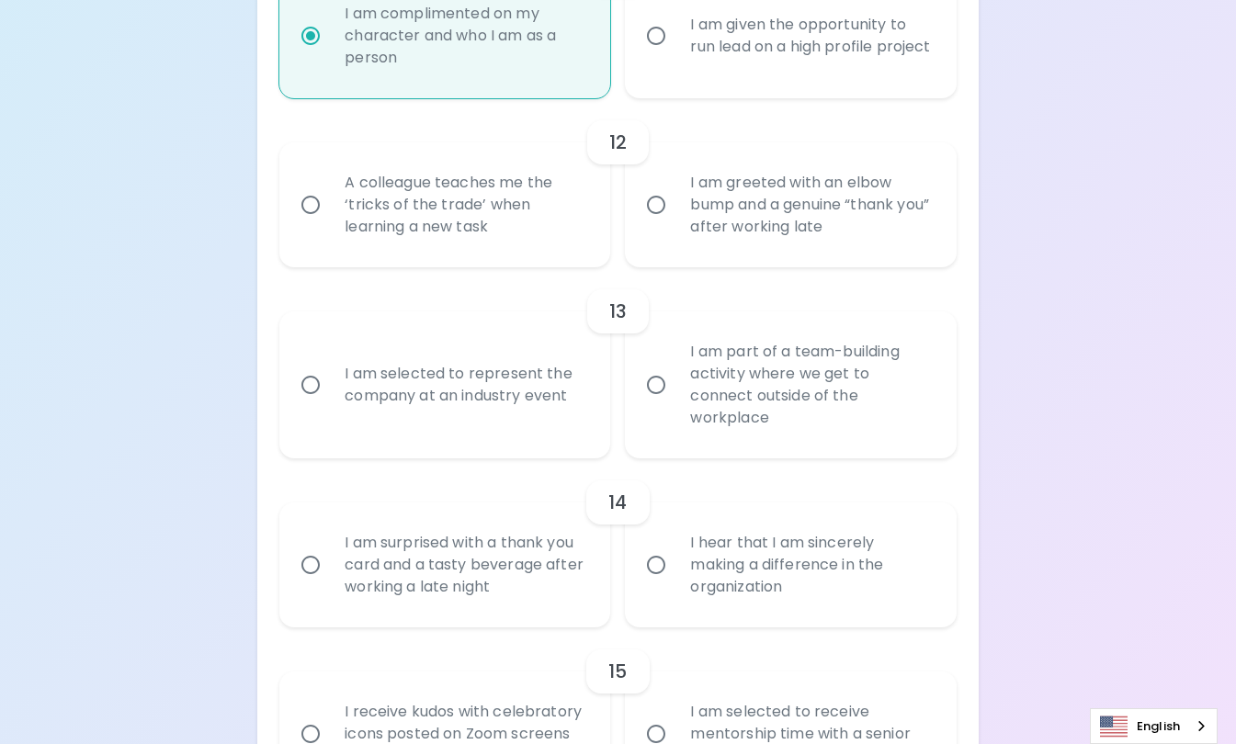
click at [455, 226] on div "A colleague teaches me the ‘tricks of the trade’ when learning a new task" at bounding box center [465, 205] width 270 height 110
click at [330, 224] on input "A colleague teaches me the ‘tricks of the trade’ when learning a new task" at bounding box center [310, 205] width 39 height 39
radio input "false"
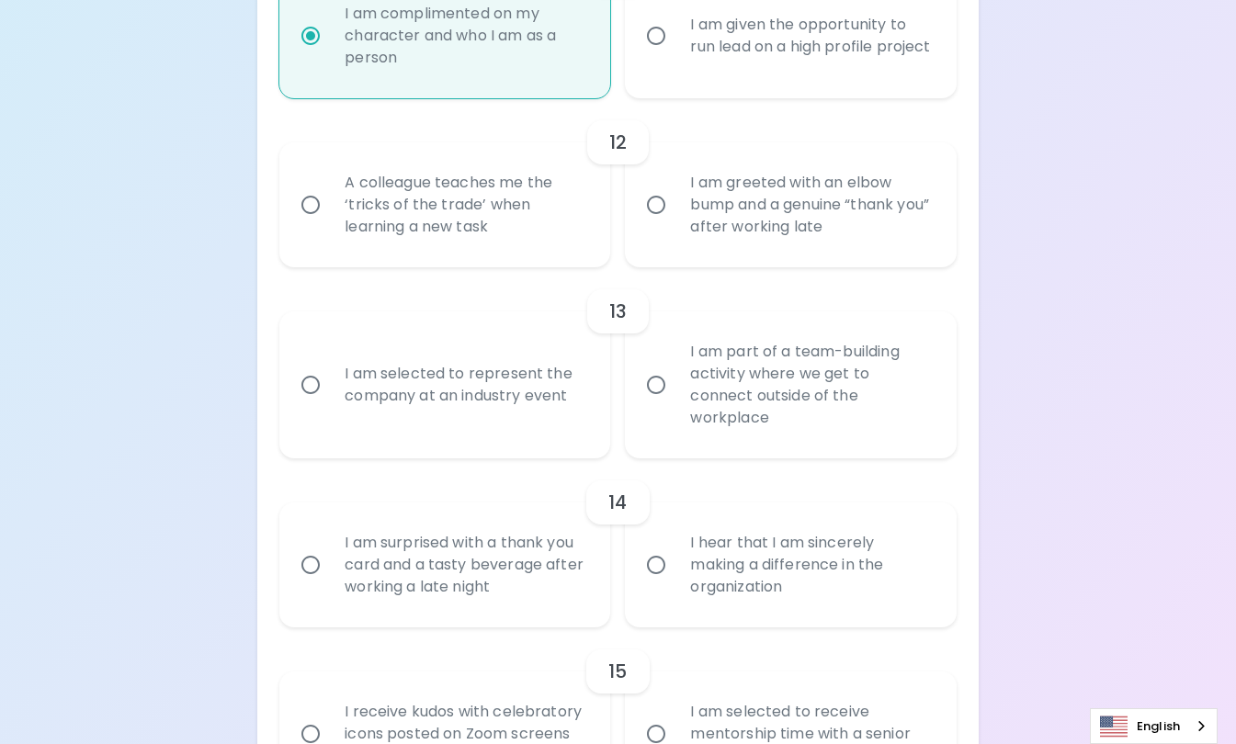
radio input "false"
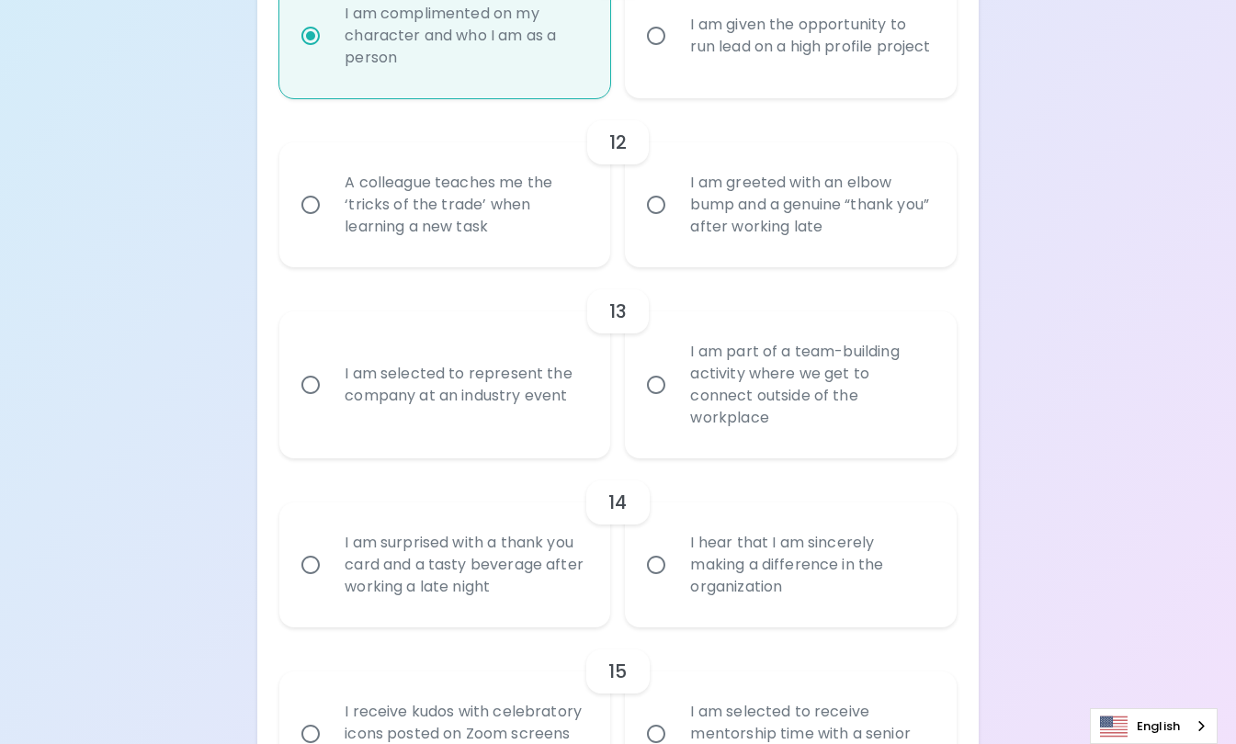
radio input "false"
radio input "true"
radio input "false"
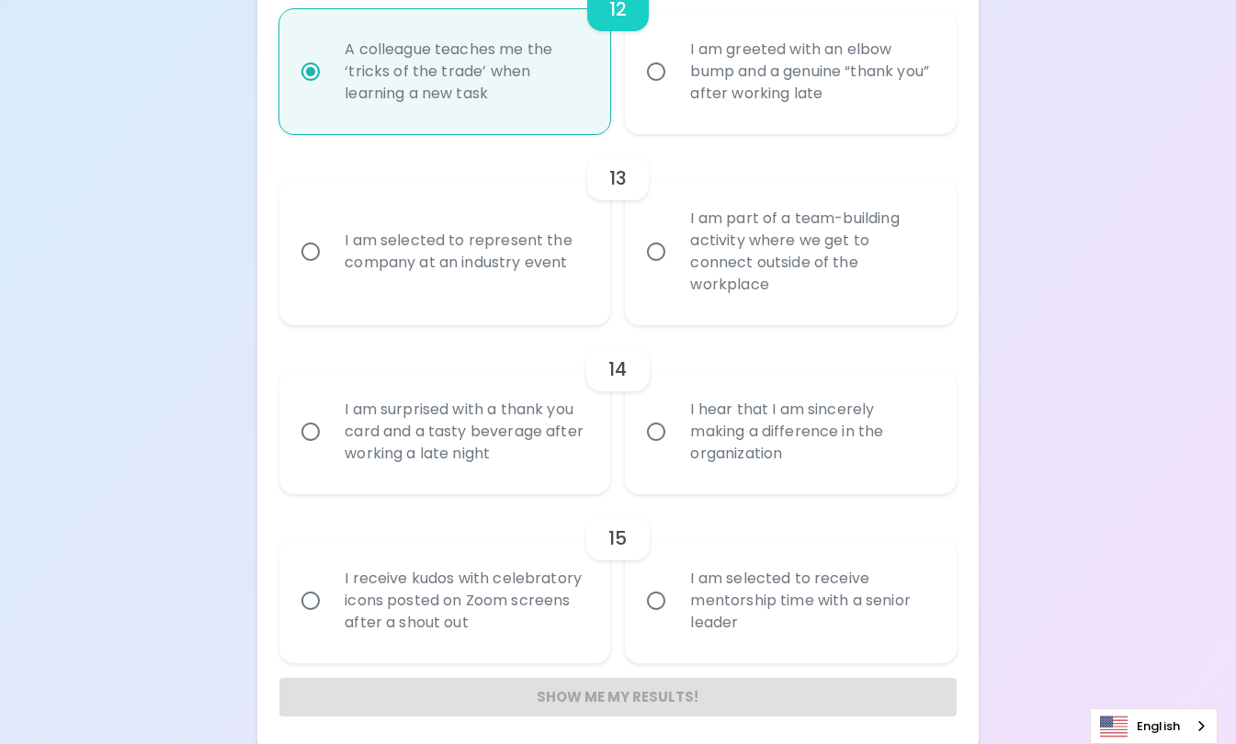
scroll to position [2348, 0]
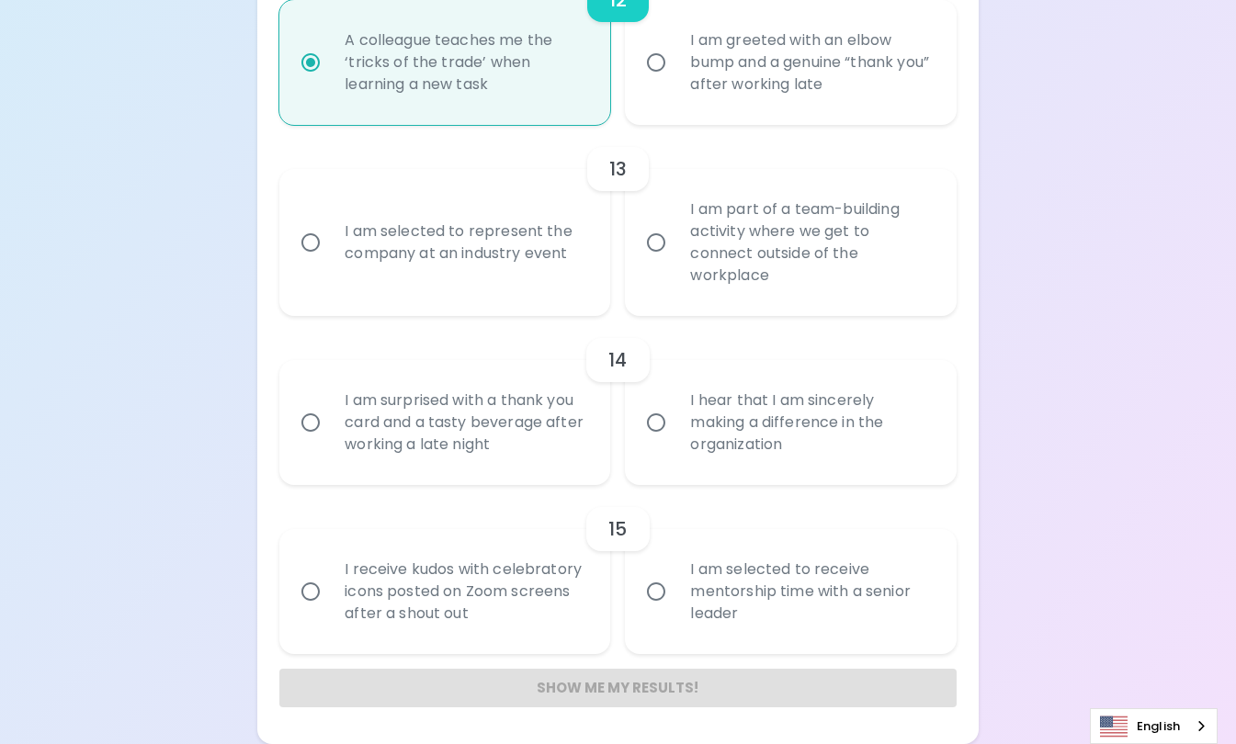
click at [744, 266] on div "I am part of a team-building activity where we get to connect outside of the wo…" at bounding box center [810, 242] width 270 height 132
click at [675, 262] on input "I am part of a team-building activity where we get to connect outside of the wo…" at bounding box center [656, 242] width 39 height 39
radio input "false"
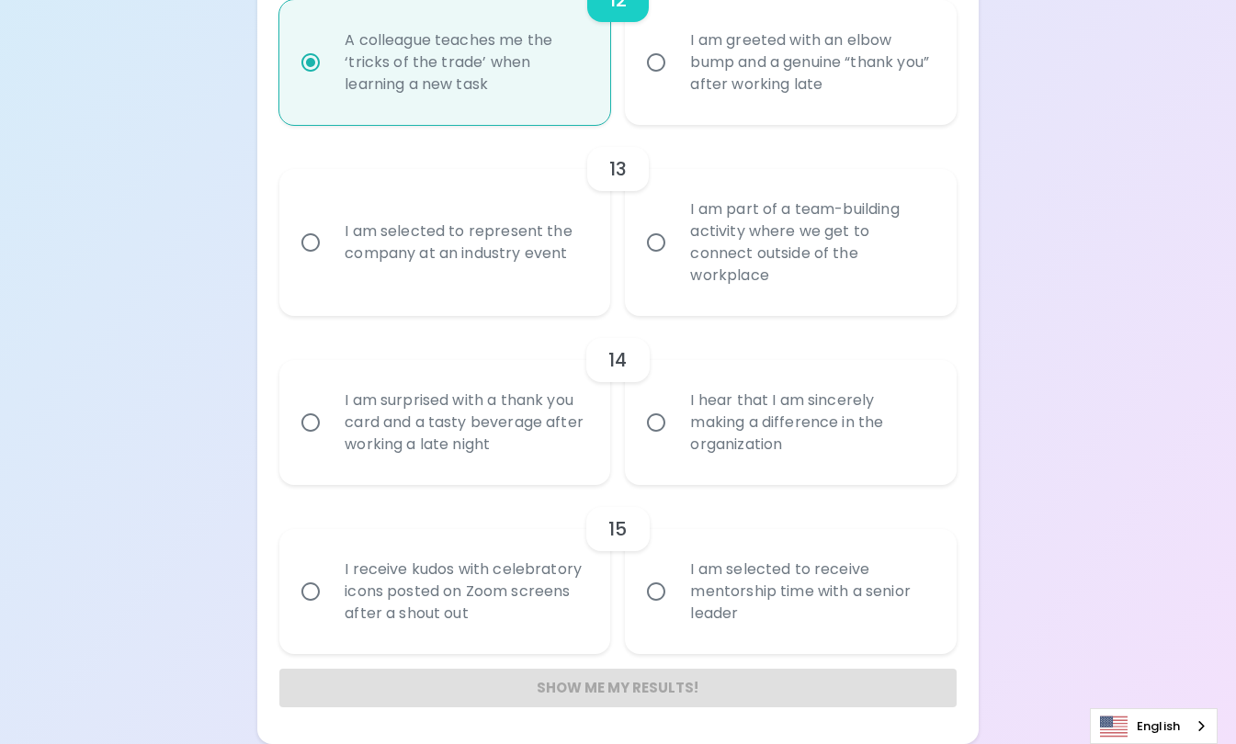
radio input "false"
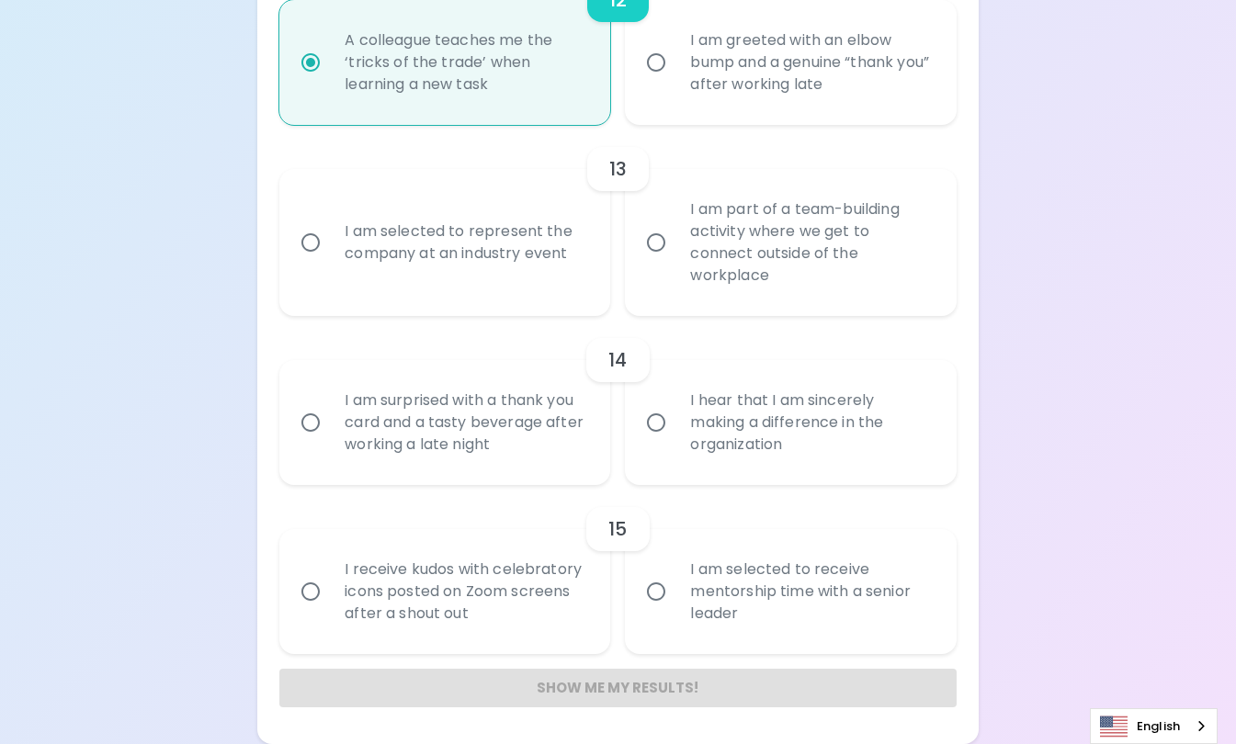
radio input "false"
radio input "true"
radio input "false"
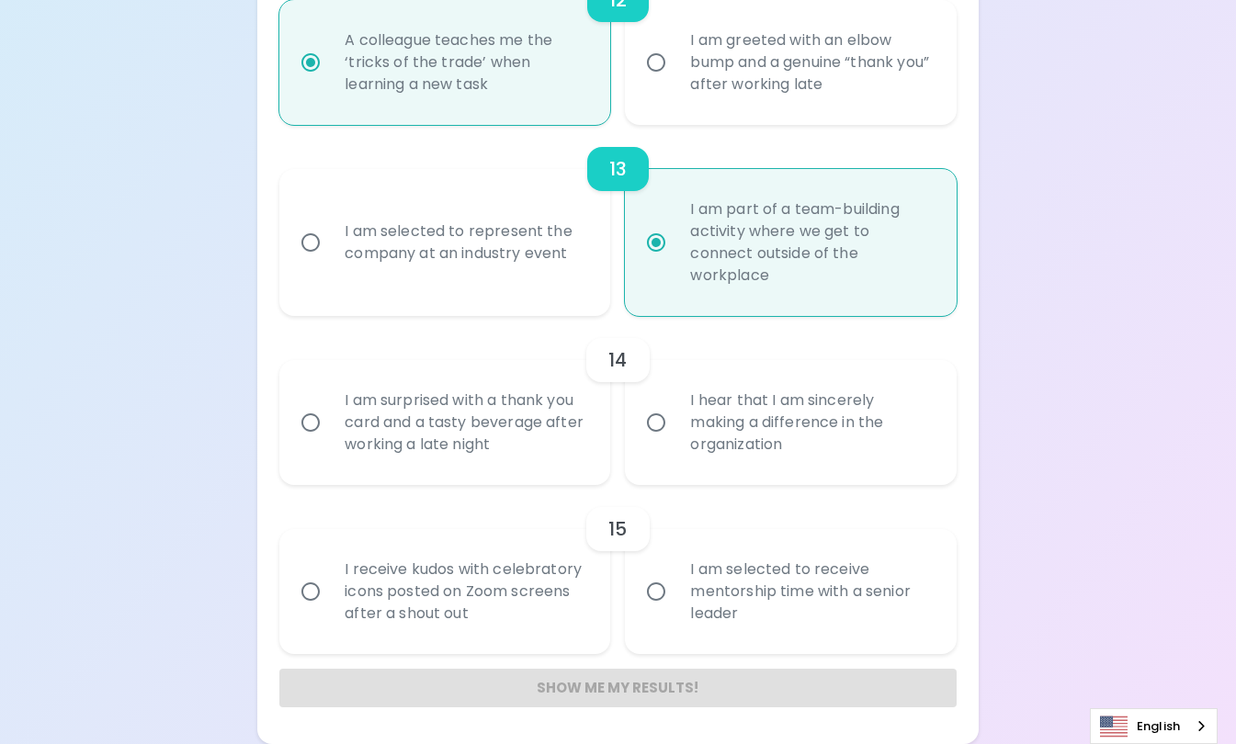
scroll to position [2366, 0]
click at [521, 413] on div "I am surprised with a thank you card and a tasty beverage after working a late …" at bounding box center [465, 422] width 270 height 110
click at [330, 413] on input "I am surprised with a thank you card and a tasty beverage after working a late …" at bounding box center [310, 422] width 39 height 39
radio input "false"
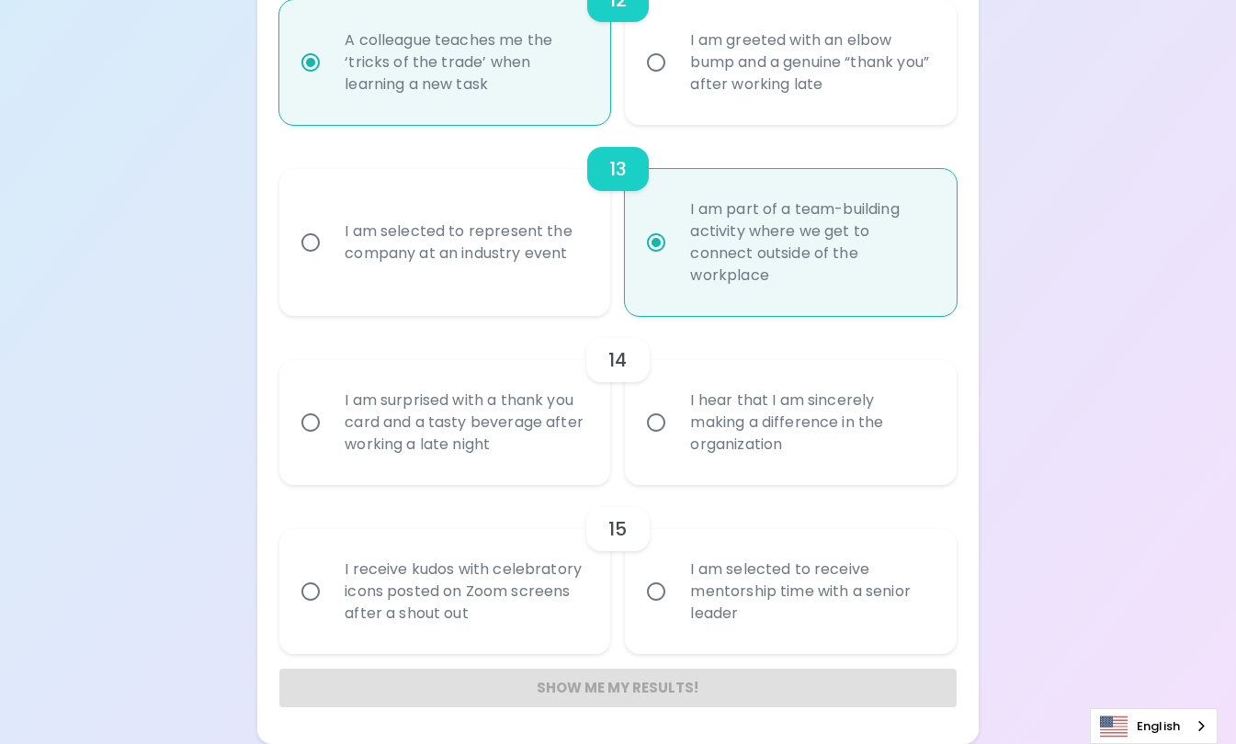
radio input "false"
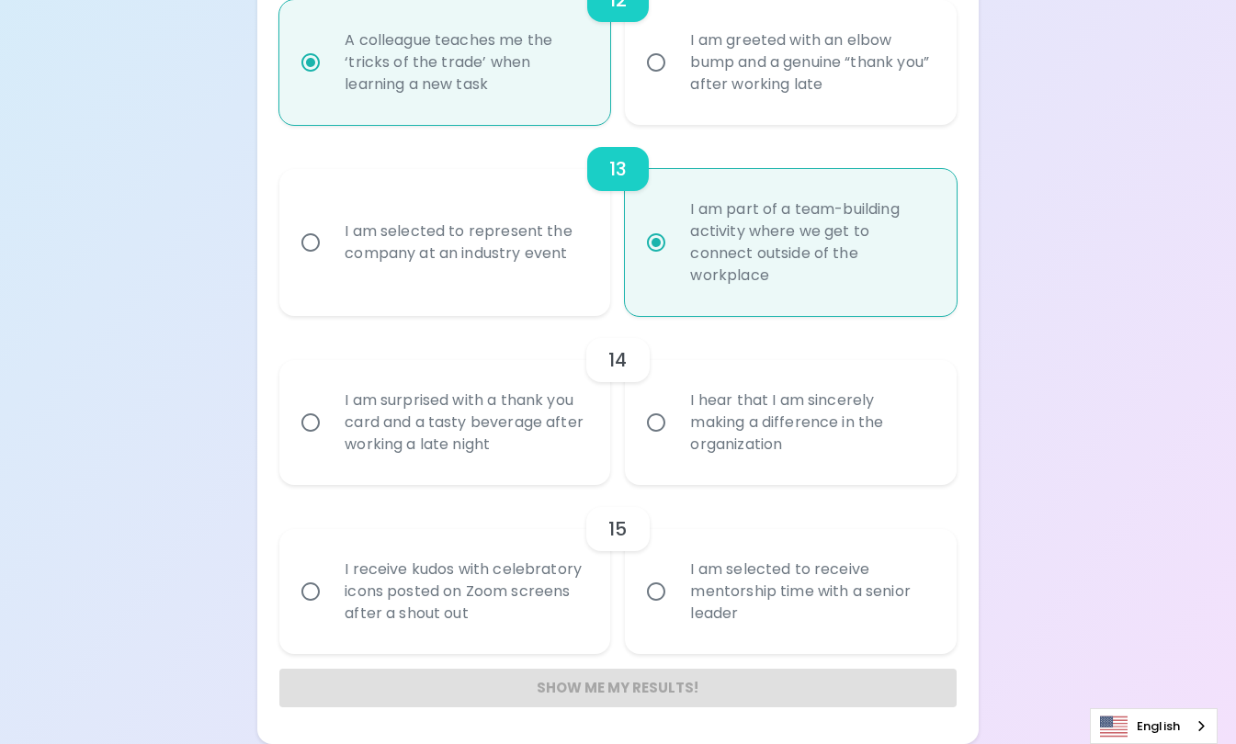
radio input "false"
radio input "true"
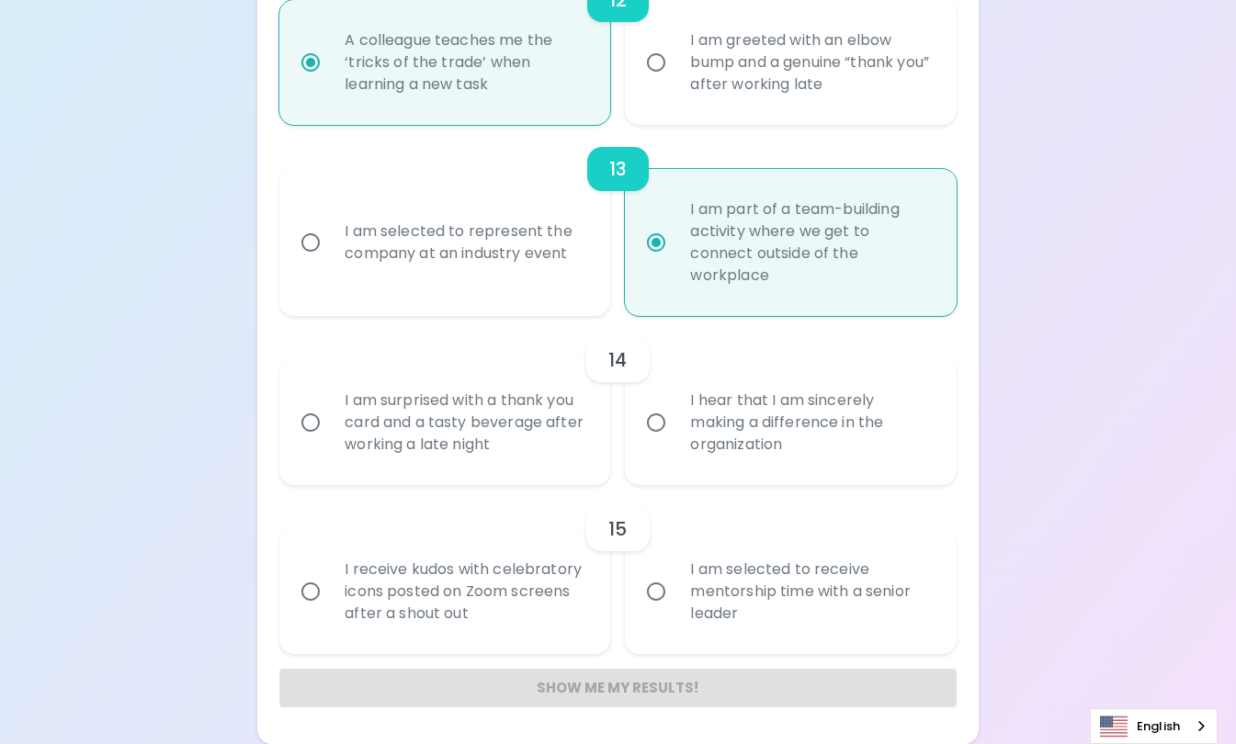
radio input "false"
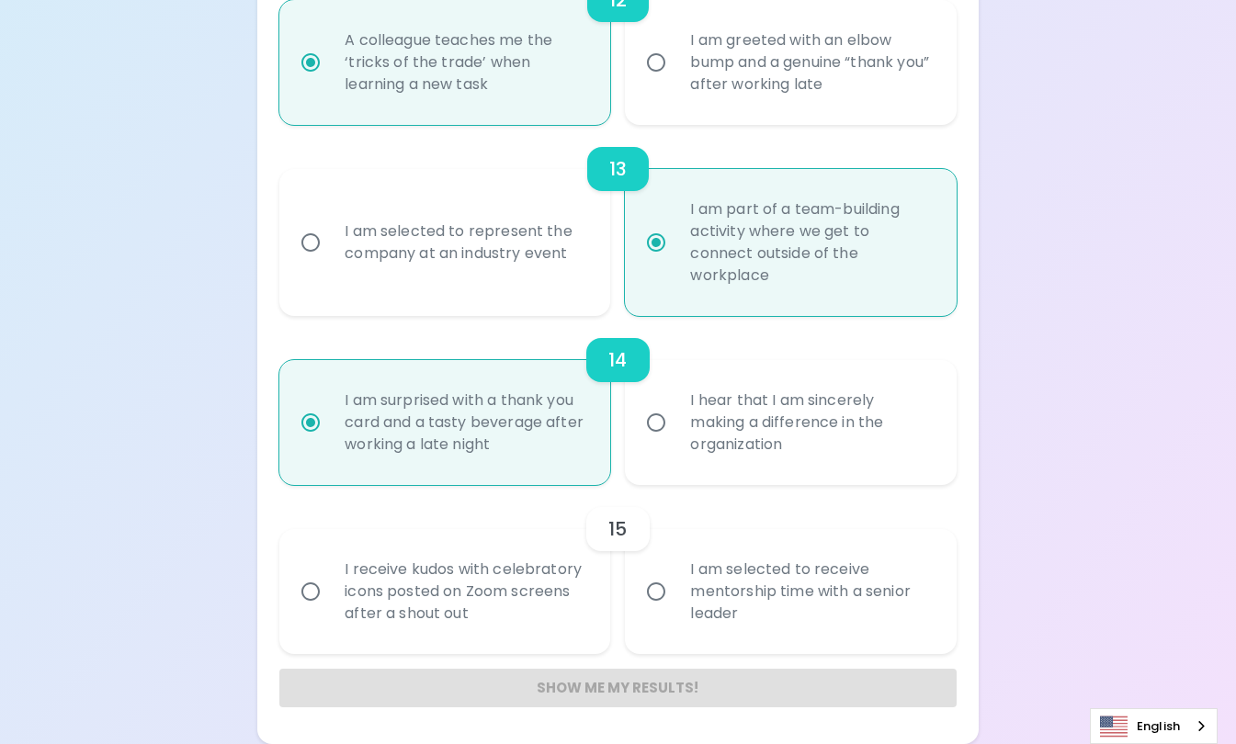
click at [461, 597] on div "I receive kudos with celebratory icons posted on Zoom screens after a shout out" at bounding box center [465, 592] width 270 height 110
click at [330, 597] on input "I receive kudos with celebratory icons posted on Zoom screens after a shout out" at bounding box center [310, 591] width 39 height 39
radio input "false"
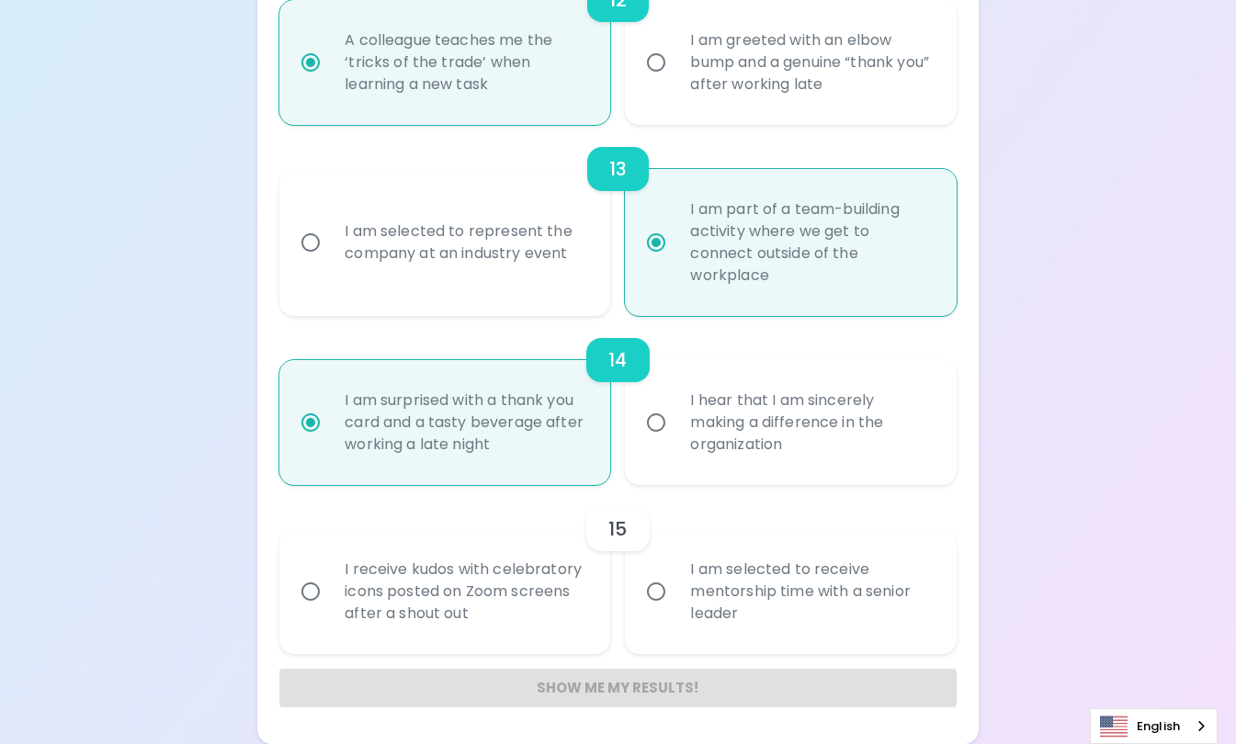
radio input "false"
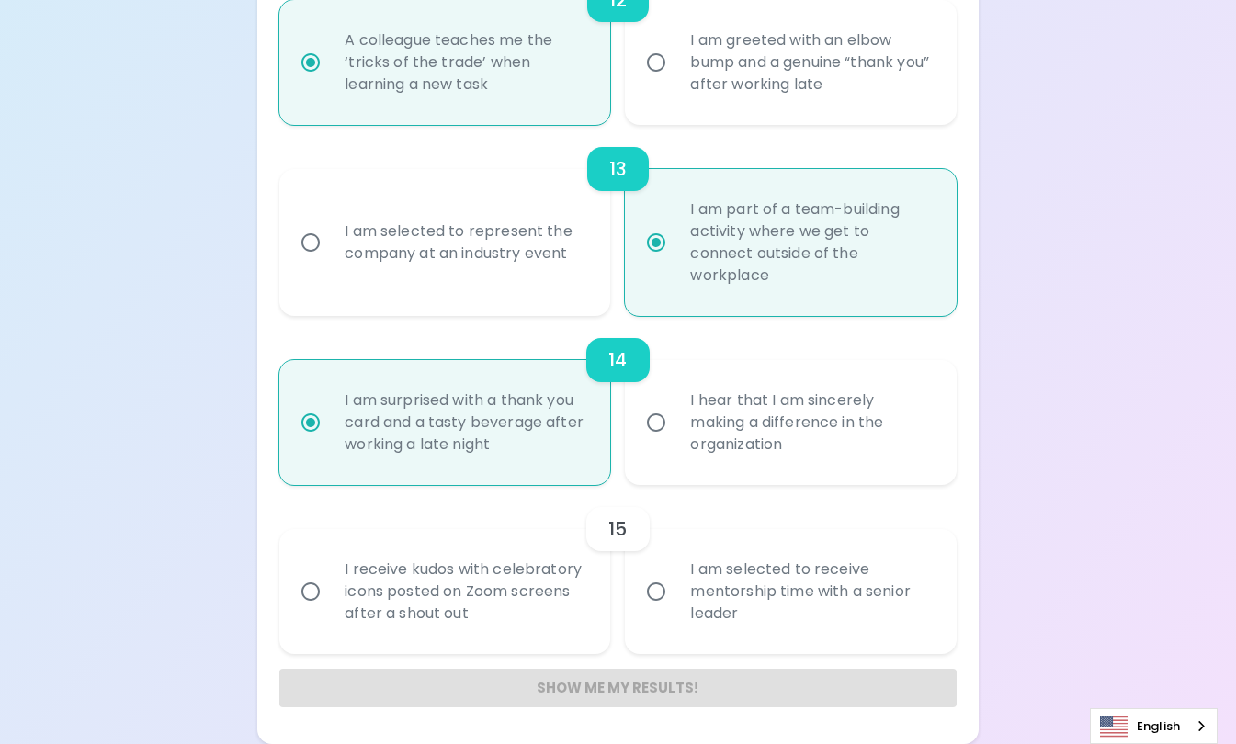
radio input "false"
radio input "true"
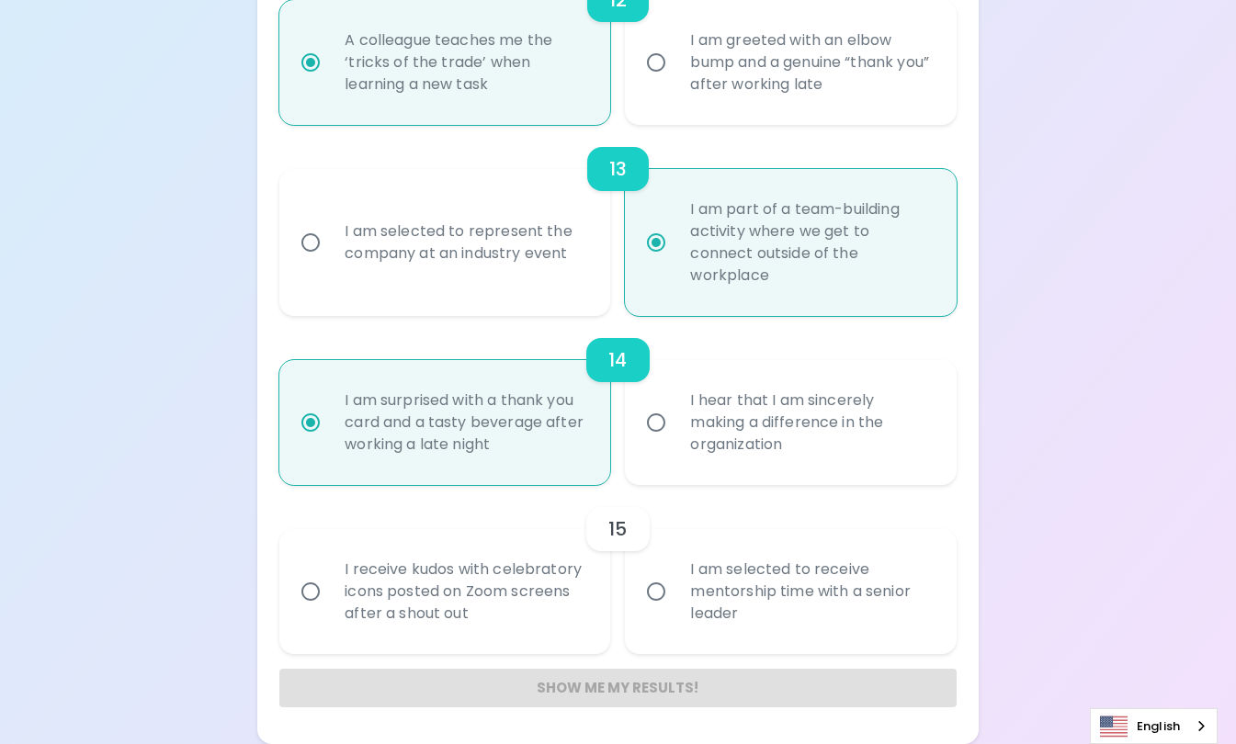
radio input "false"
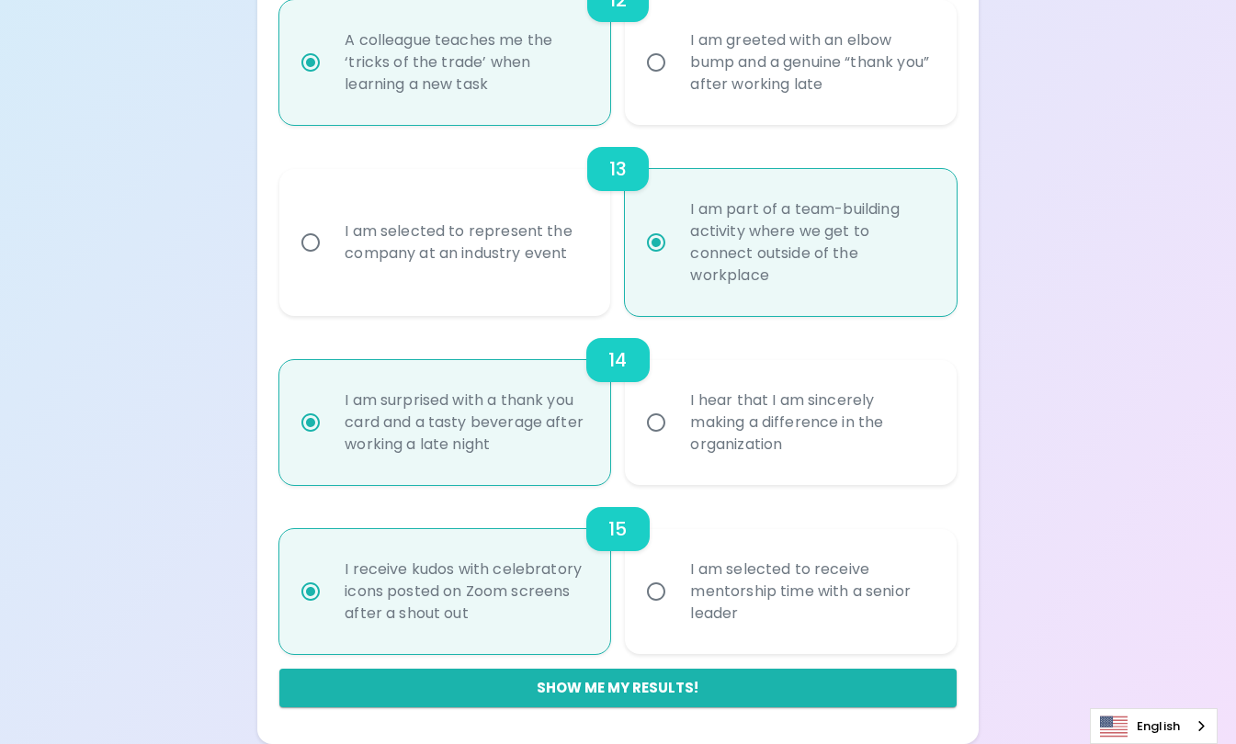
click at [508, 687] on button "Show me my results!" at bounding box center [617, 688] width 677 height 39
radio input "false"
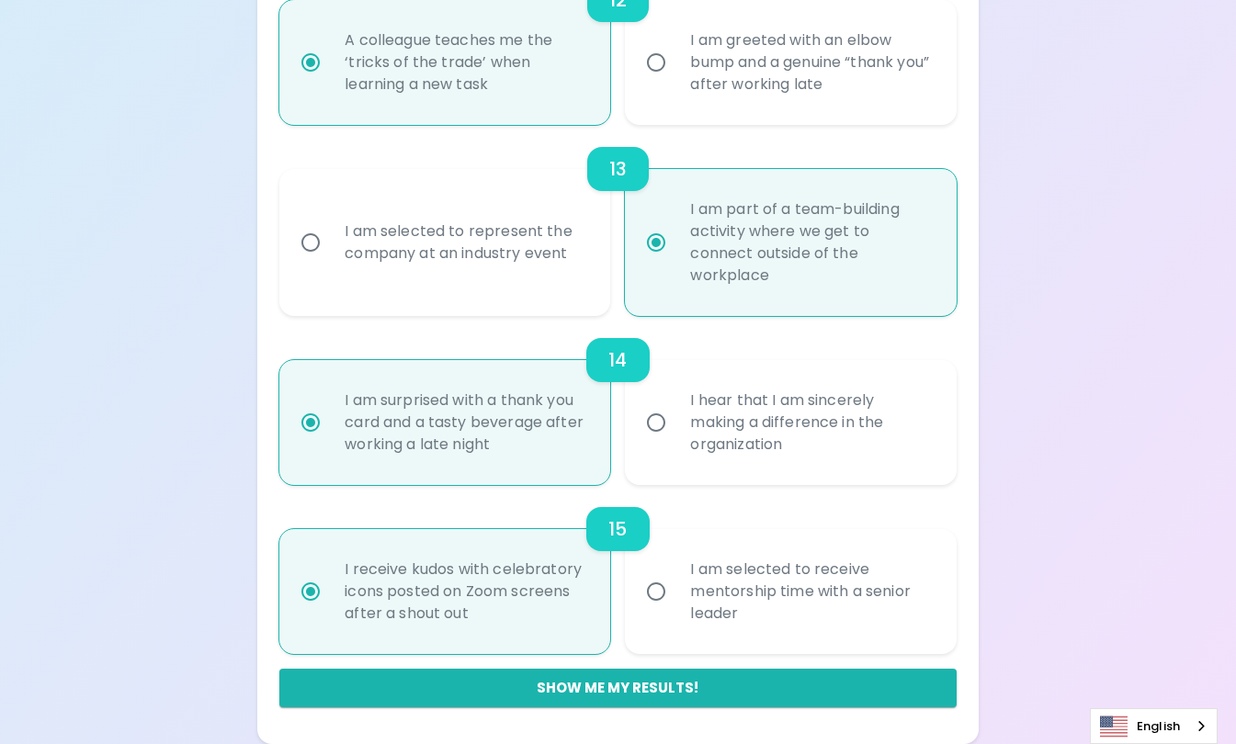
radio input "false"
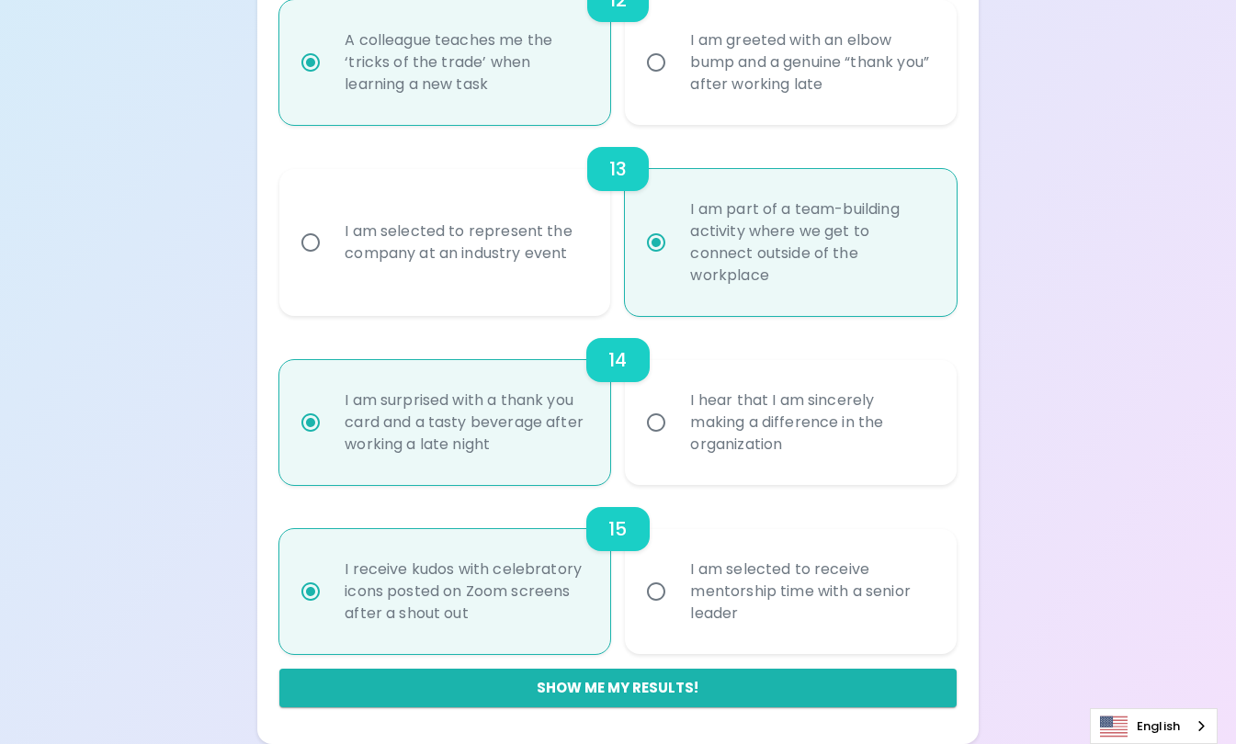
radio input "false"
radio input "true"
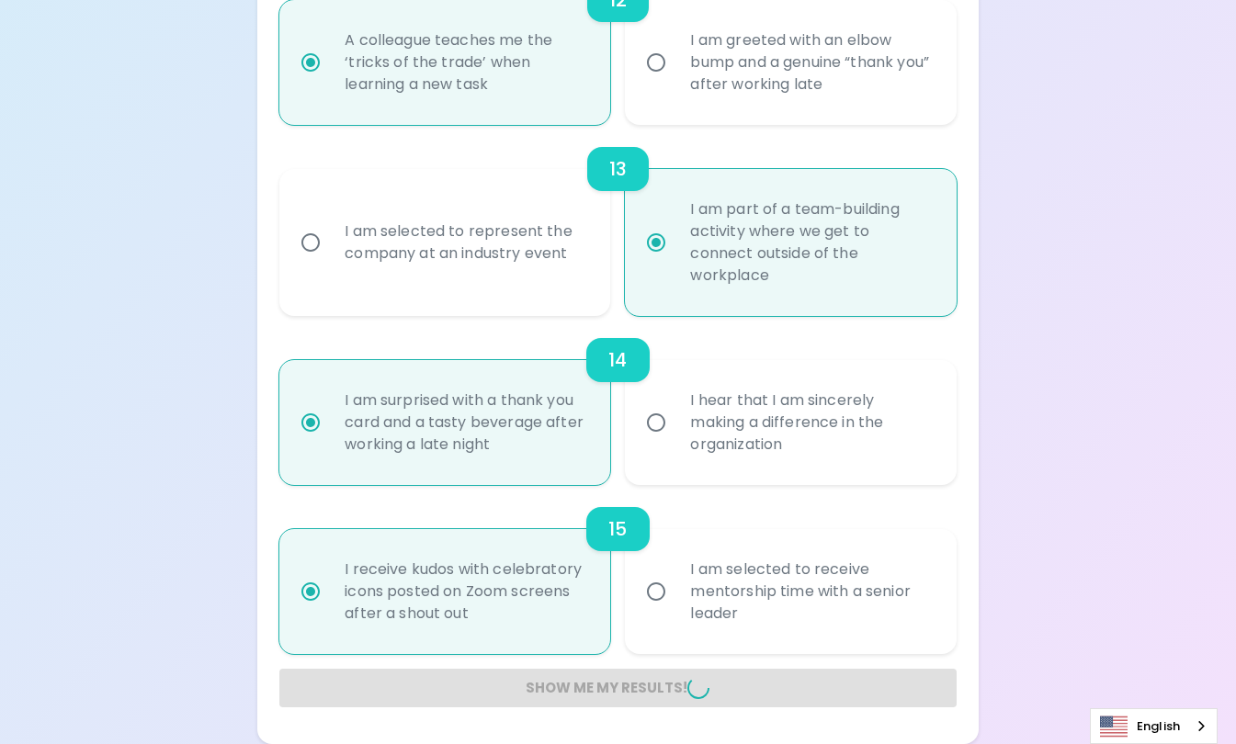
radio input "false"
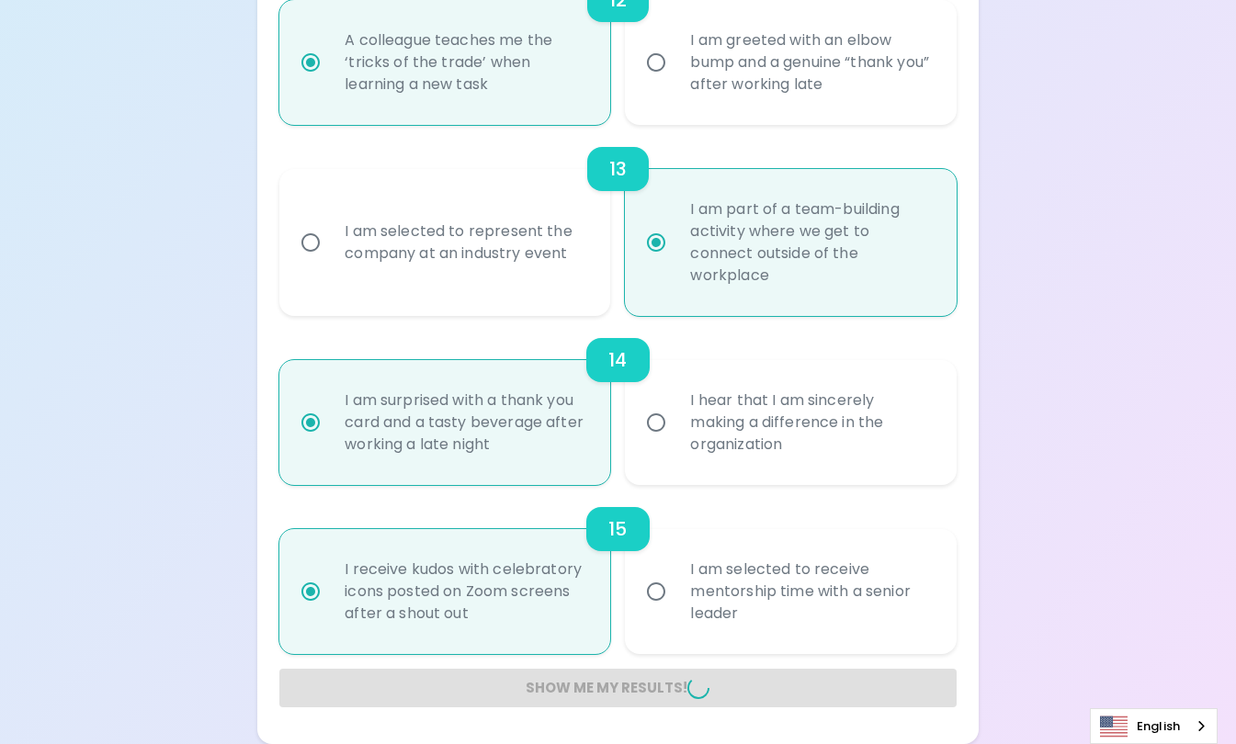
radio input "false"
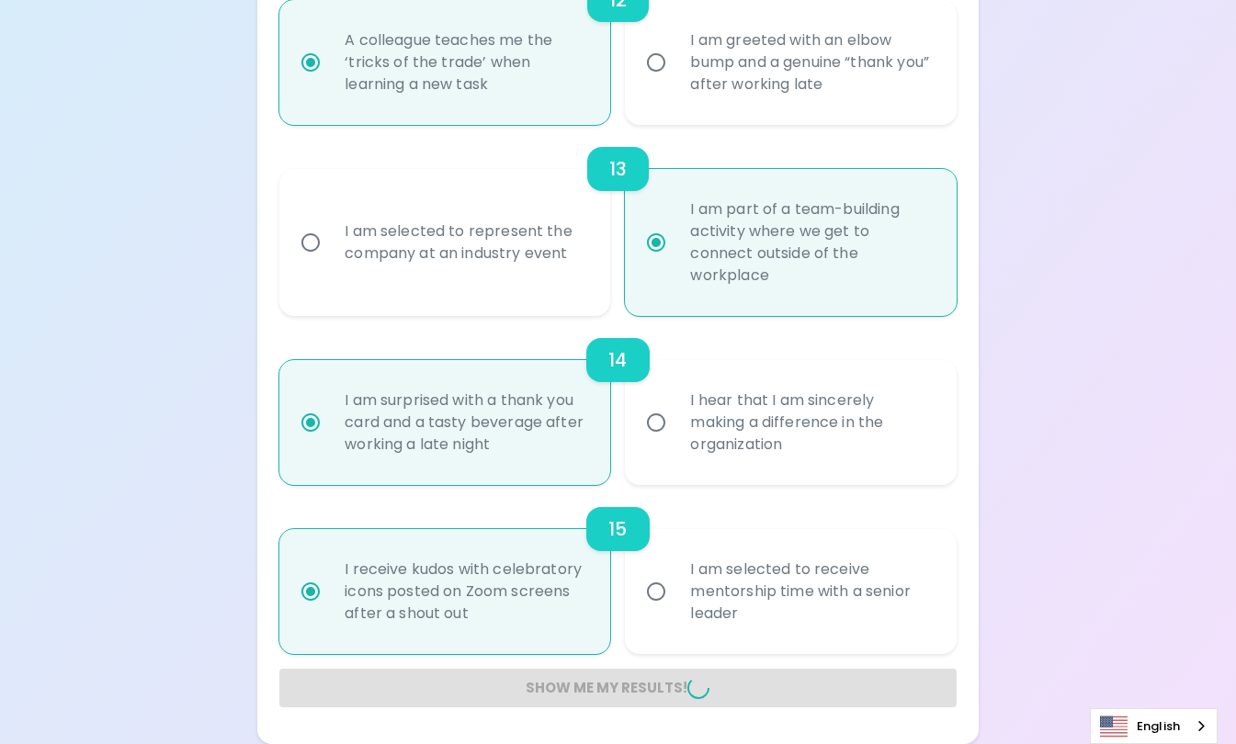
radio input "false"
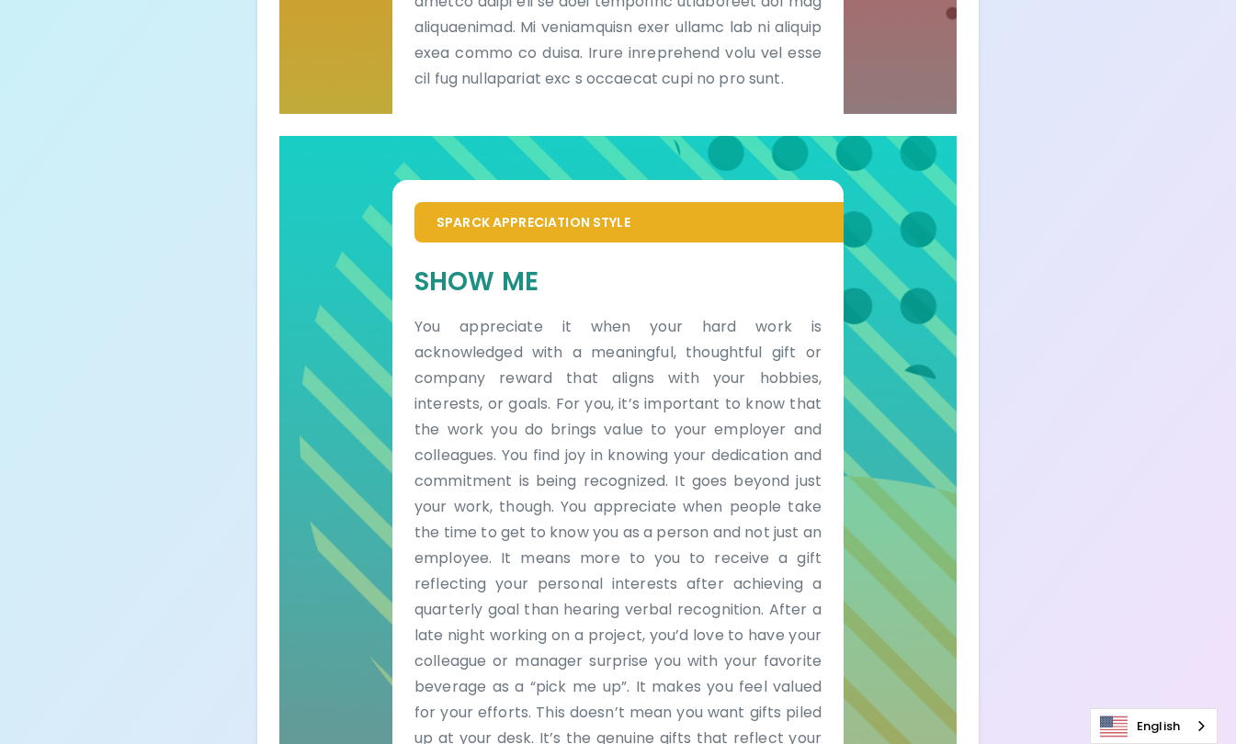
scroll to position [1149, 0]
